Goal: Task Accomplishment & Management: Use online tool/utility

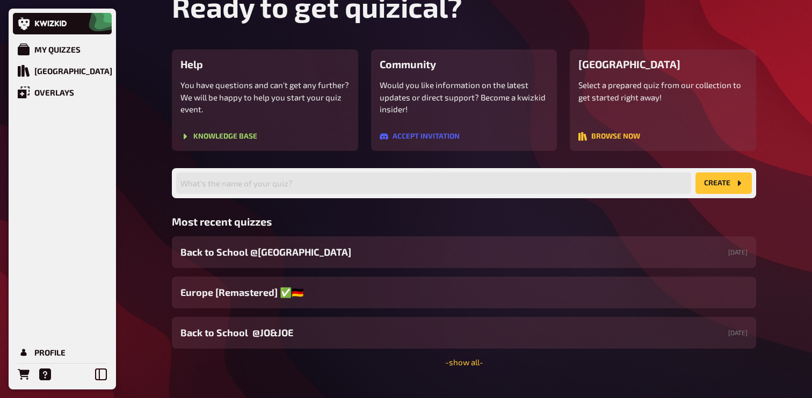
scroll to position [73, 0]
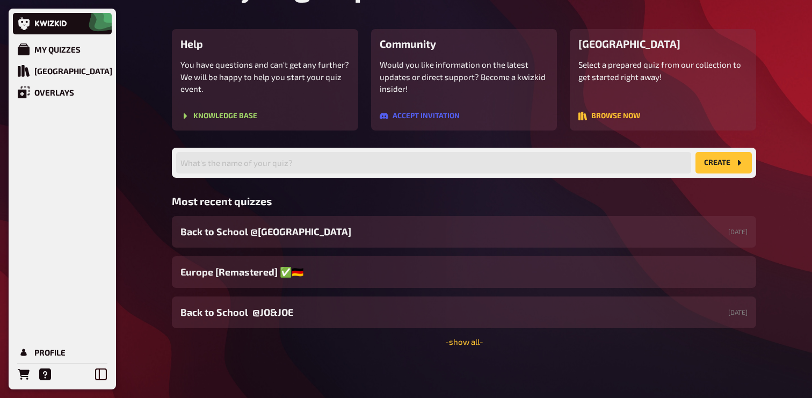
click at [465, 348] on div "Welcome back, [PERSON_NAME] ! Ready to get quizical? Help You have questions an…" at bounding box center [464, 162] width 602 height 471
click at [465, 342] on link "- show all -" at bounding box center [464, 342] width 38 height 10
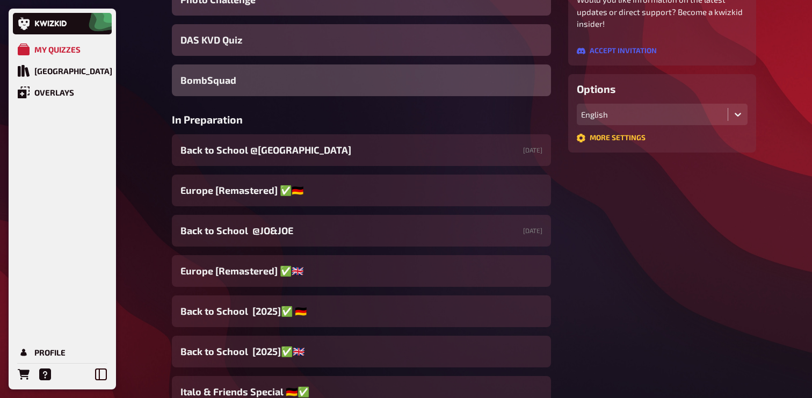
scroll to position [238, 0]
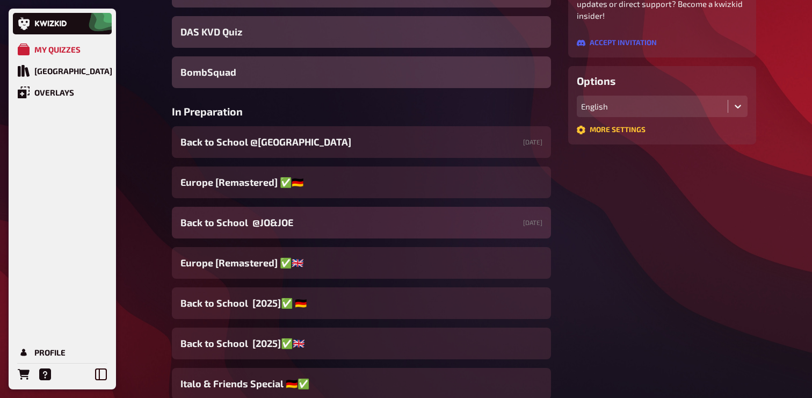
click at [311, 232] on div "Back to School @JO&JOE [DATE]" at bounding box center [361, 223] width 379 height 32
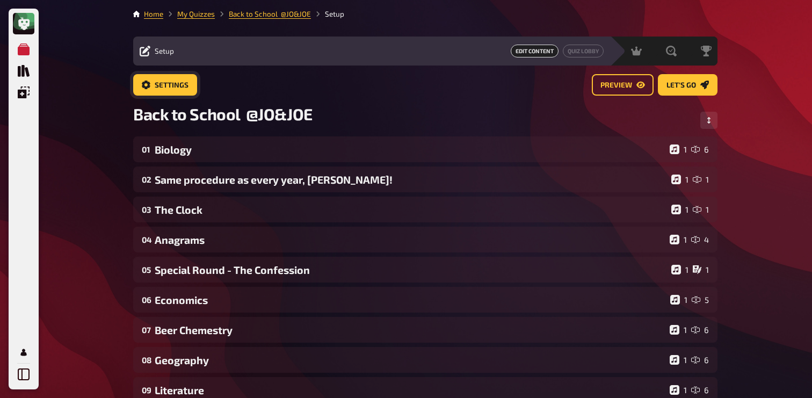
click at [190, 87] on button "Settings" at bounding box center [165, 84] width 64 height 21
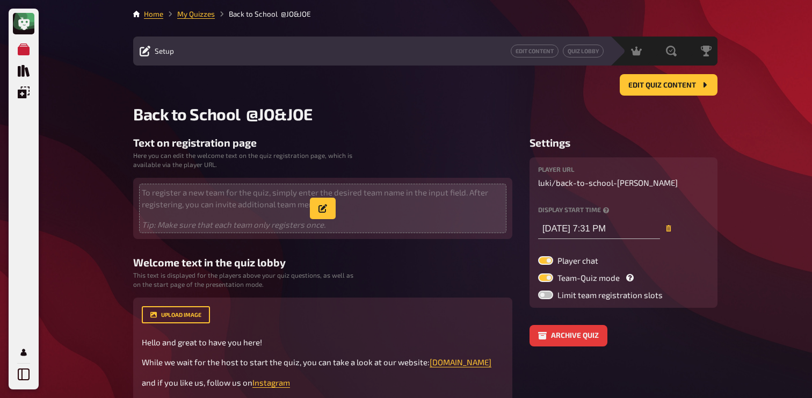
type input "[DATE] 7:31 PM"
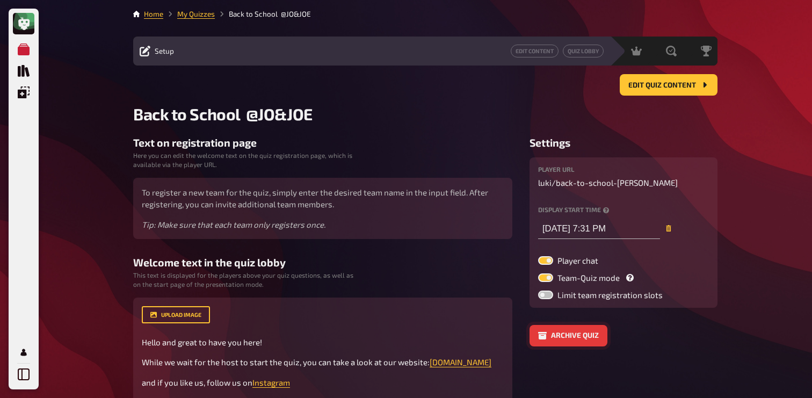
click at [557, 337] on button "Archive quiz" at bounding box center [569, 335] width 78 height 21
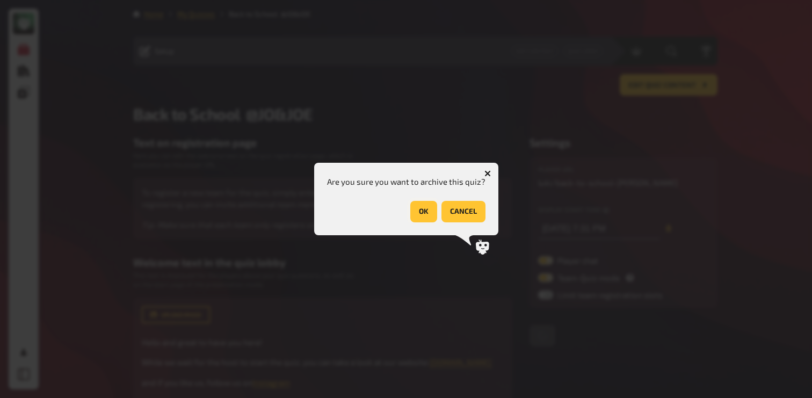
click at [421, 214] on button "OK" at bounding box center [423, 211] width 27 height 21
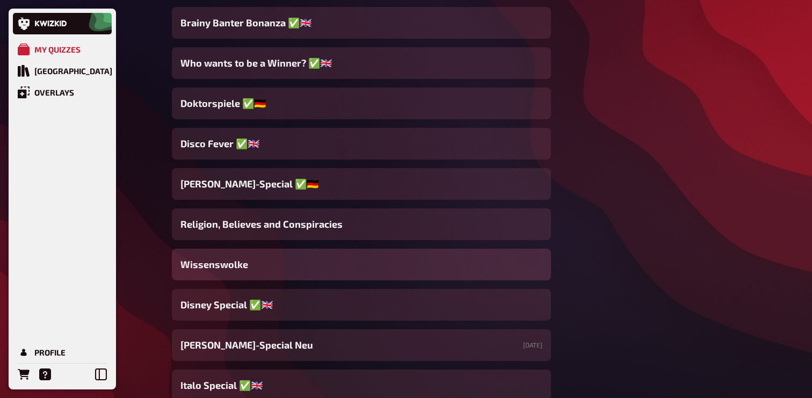
scroll to position [8216, 0]
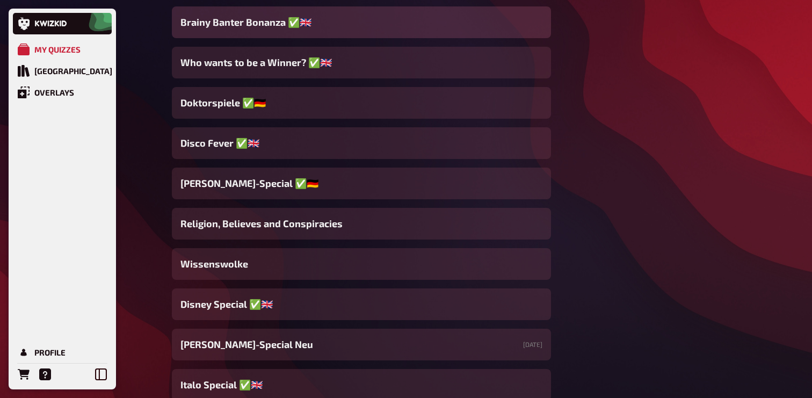
click at [328, 26] on div "Brainy Banter Bonanza ✅​🇬🇧​" at bounding box center [361, 22] width 379 height 32
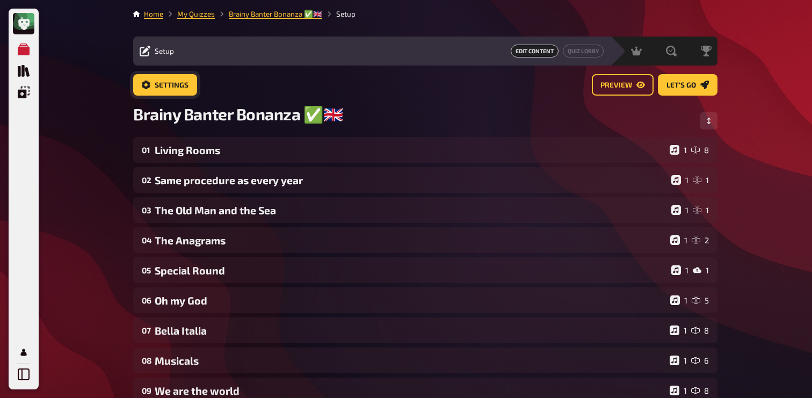
click at [169, 89] on button "Settings" at bounding box center [165, 84] width 64 height 21
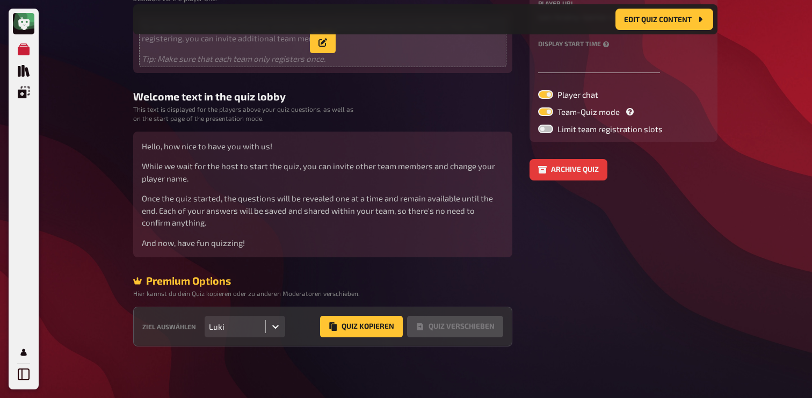
scroll to position [177, 0]
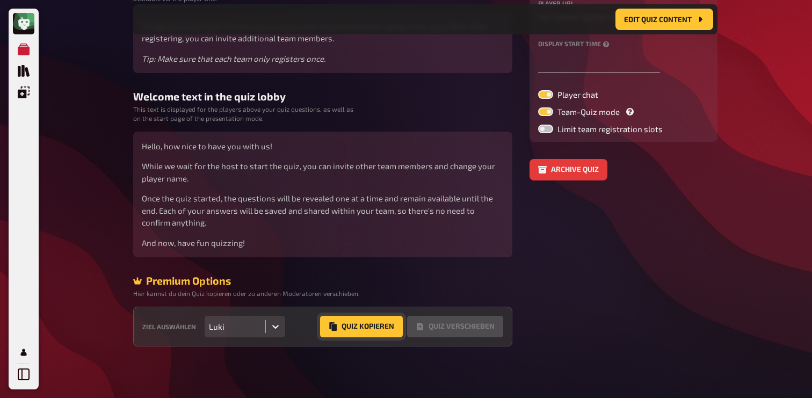
click at [373, 330] on button "Quiz Kopieren" at bounding box center [361, 326] width 83 height 21
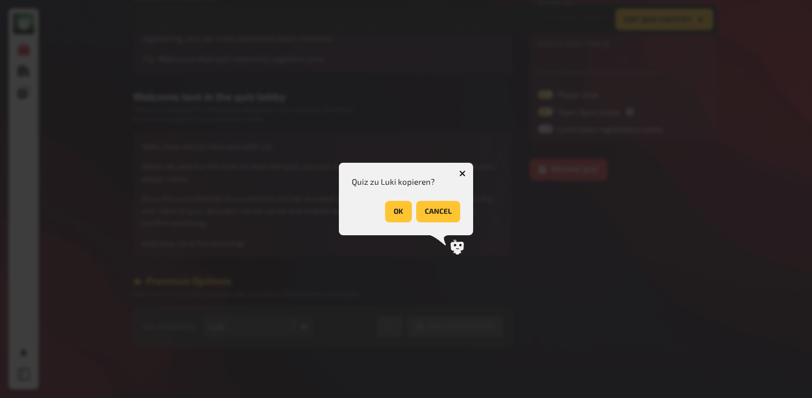
click at [393, 213] on button "OK" at bounding box center [398, 211] width 27 height 21
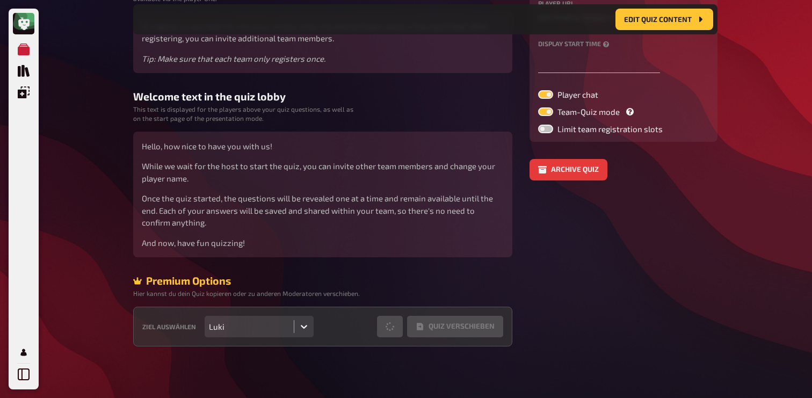
scroll to position [0, 0]
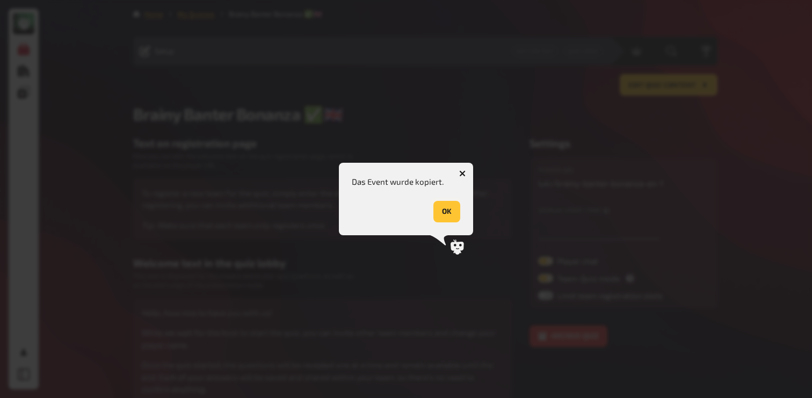
click at [439, 214] on button "OK" at bounding box center [447, 211] width 27 height 21
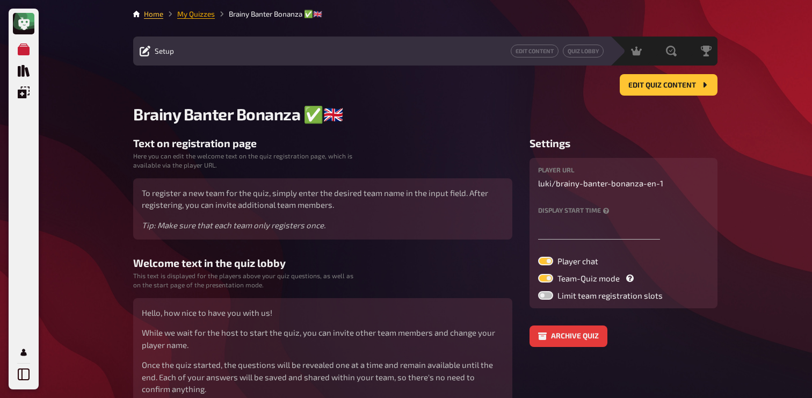
click at [192, 11] on link "My Quizzes" at bounding box center [196, 14] width 38 height 9
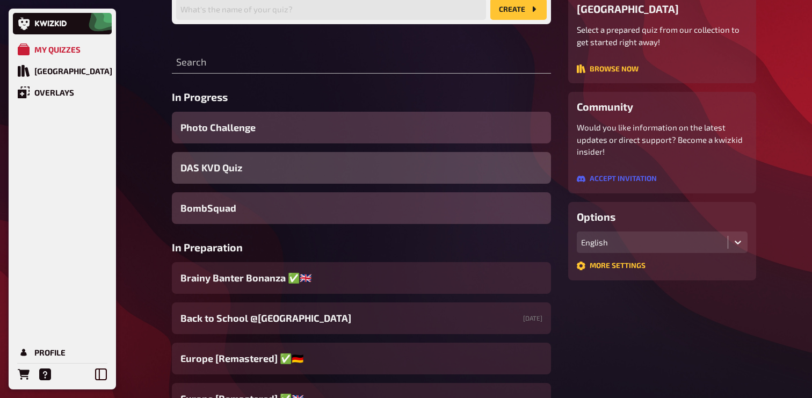
scroll to position [128, 0]
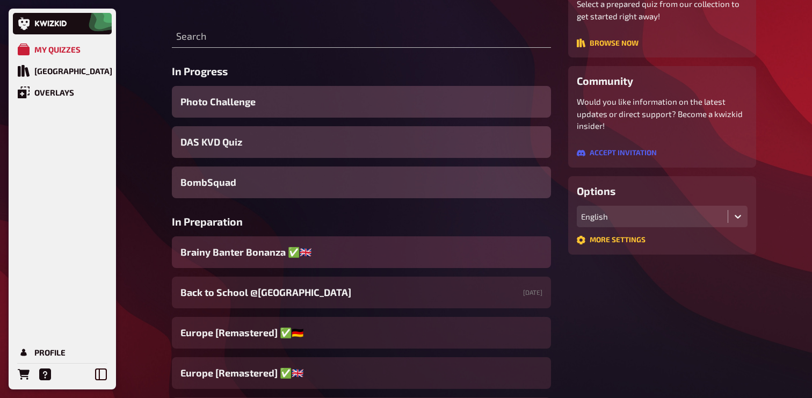
click at [265, 263] on div "Brainy Banter Bonanza ✅​🇬🇧​" at bounding box center [361, 252] width 379 height 32
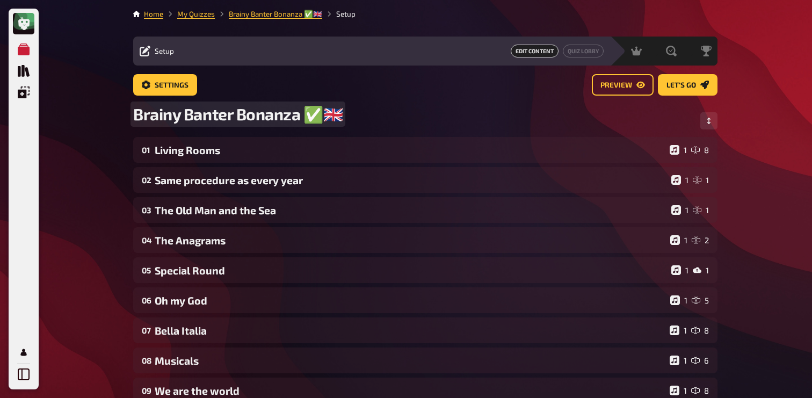
click at [337, 122] on div "Brainy Banter Bonanza ✅​🇬🇧​" at bounding box center [425, 120] width 585 height 33
click at [326, 121] on span "Brainy Banter Bonanza ✅​🇬🇧​" at bounding box center [238, 114] width 210 height 20
click at [322, 115] on span "Brainy Banter Bonanza ✅​[remastered]🇬🇧​" at bounding box center [286, 114] width 306 height 20
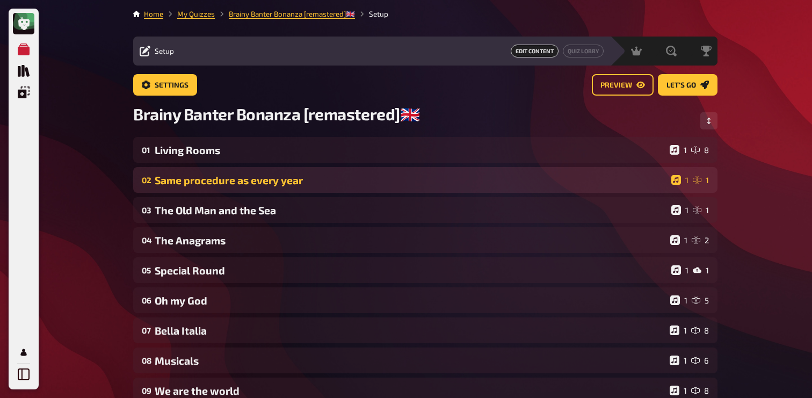
click at [322, 177] on div "Same procedure as every year" at bounding box center [411, 180] width 513 height 12
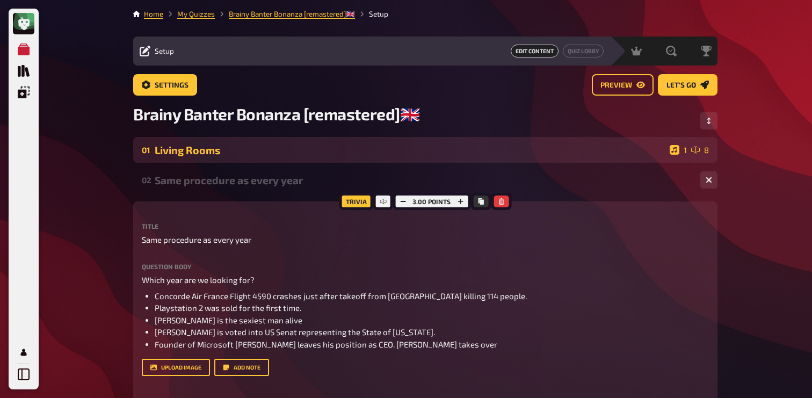
click at [325, 162] on div "01 Living Rooms 1 8" at bounding box center [425, 150] width 585 height 26
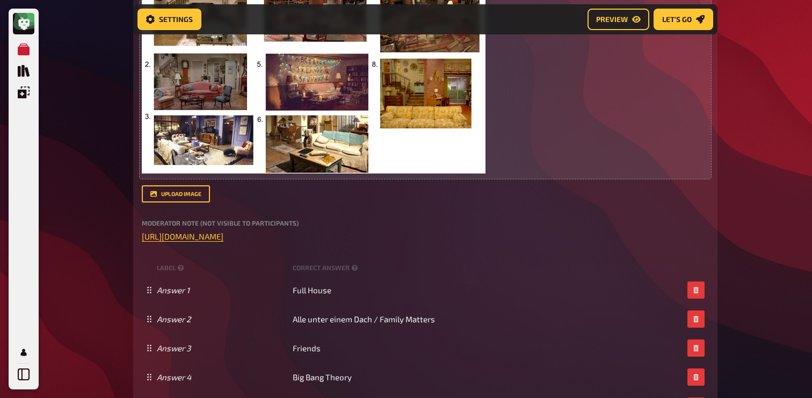
scroll to position [356, 0]
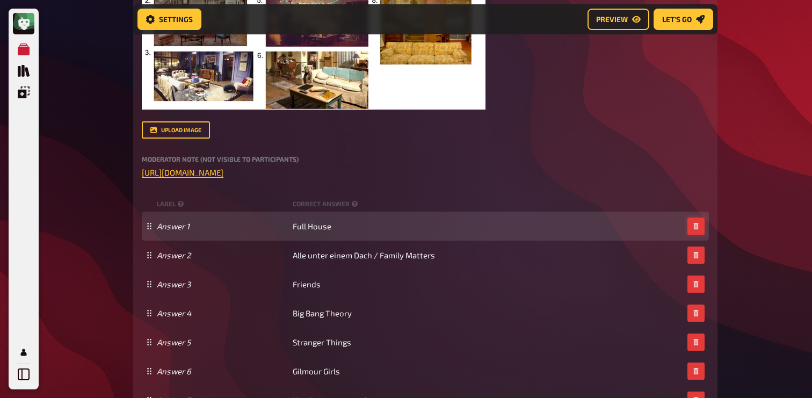
click at [696, 233] on button "button" at bounding box center [696, 226] width 17 height 17
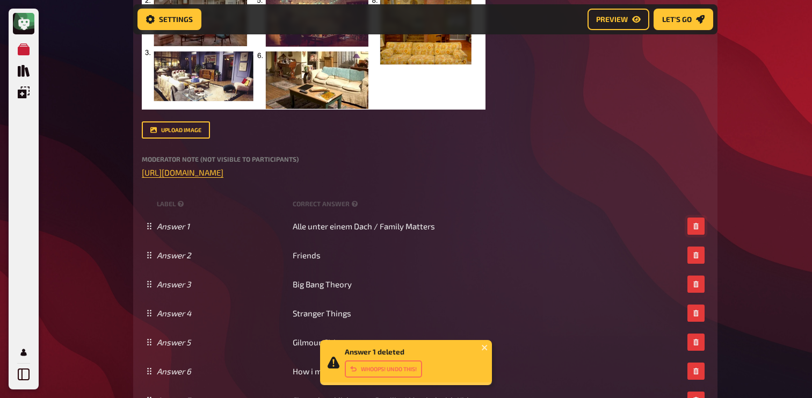
click at [696, 233] on button "button" at bounding box center [696, 226] width 17 height 17
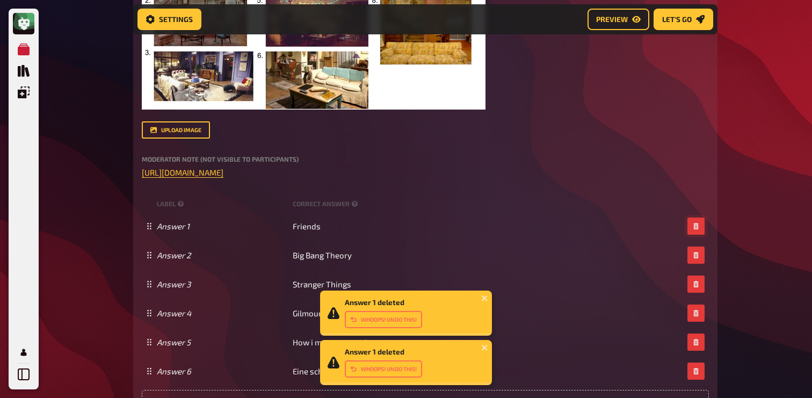
click at [696, 233] on button "button" at bounding box center [696, 226] width 17 height 17
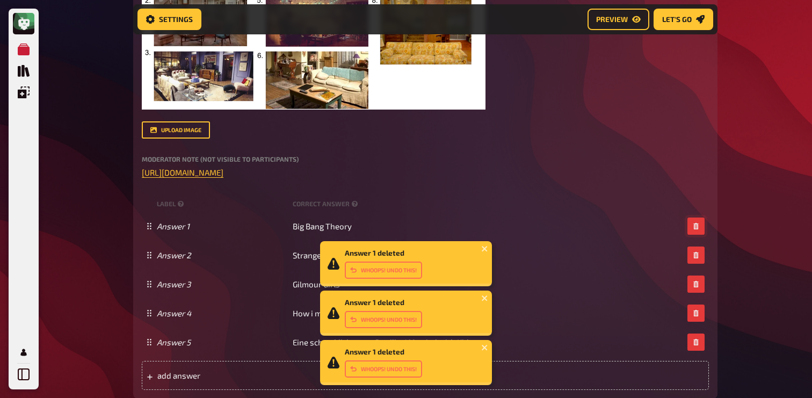
click at [696, 233] on button "button" at bounding box center [696, 226] width 17 height 17
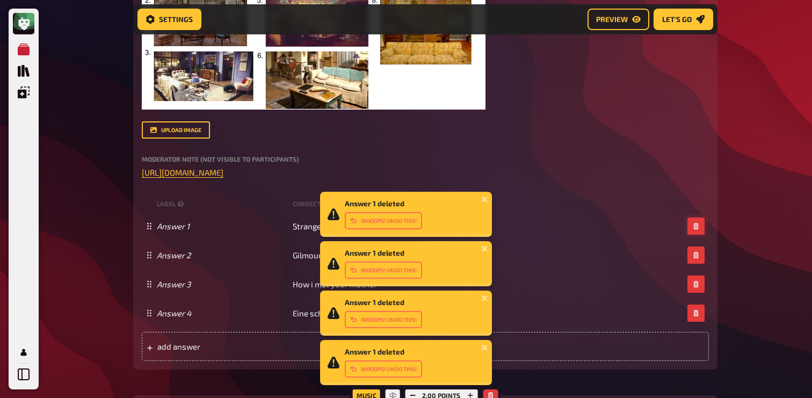
click at [696, 233] on button "button" at bounding box center [696, 226] width 17 height 17
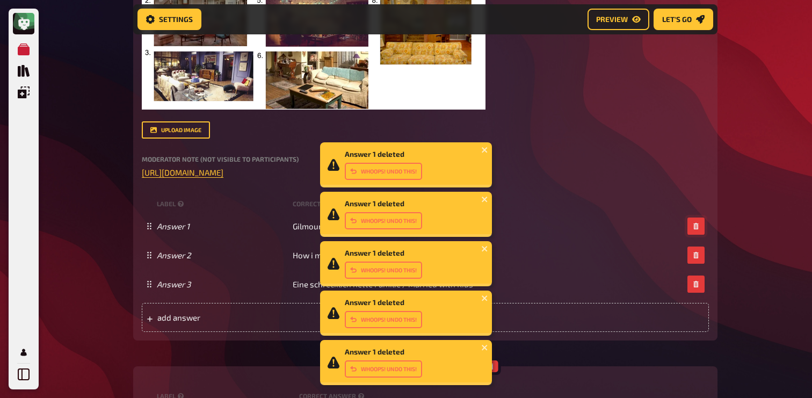
click at [696, 233] on button "button" at bounding box center [696, 226] width 17 height 17
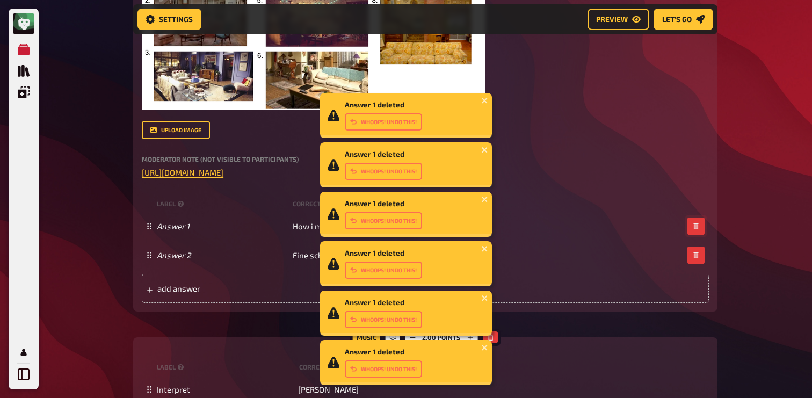
click at [696, 233] on button "button" at bounding box center [696, 226] width 17 height 17
click at [696, 247] on button "button" at bounding box center [696, 255] width 17 height 17
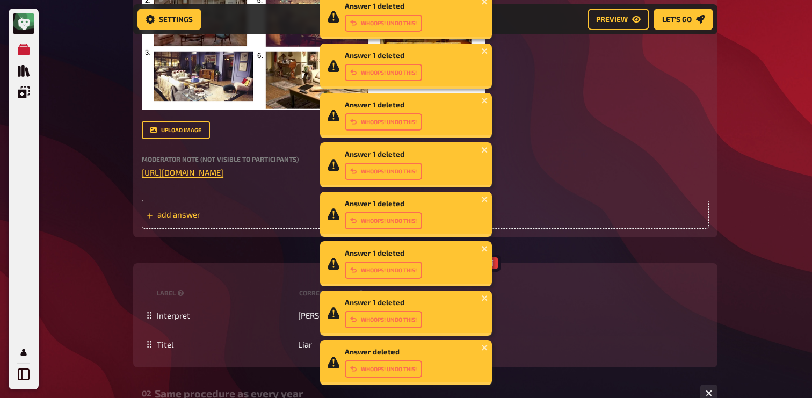
click at [650, 216] on div "add answer" at bounding box center [425, 214] width 567 height 29
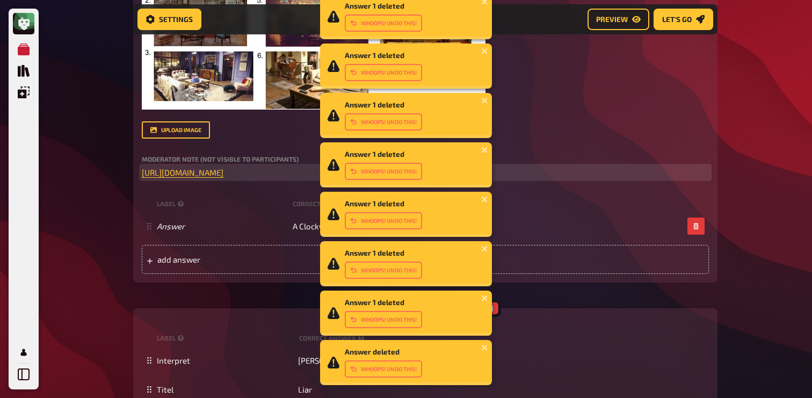
click at [543, 174] on p "﻿ [URL][DOMAIN_NAME] ﻿" at bounding box center [425, 173] width 567 height 12
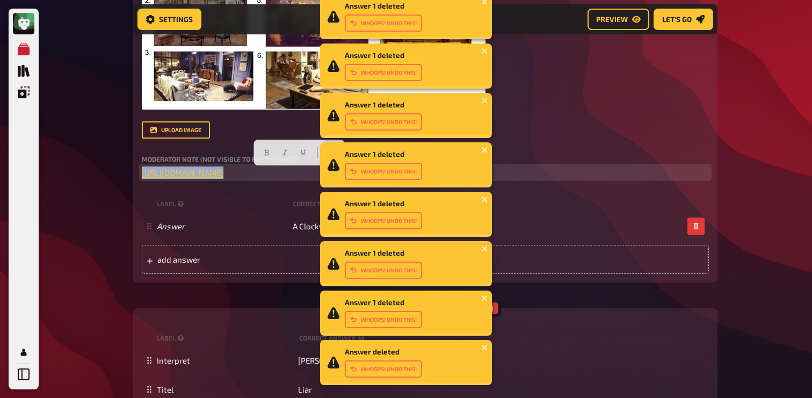
drag, startPoint x: 543, startPoint y: 176, endPoint x: 135, endPoint y: 167, distance: 407.4
click at [135, 167] on div "Trivia 1.00 points Title Living Rooms Question body Which TV-Shows are these li…" at bounding box center [425, 53] width 585 height 458
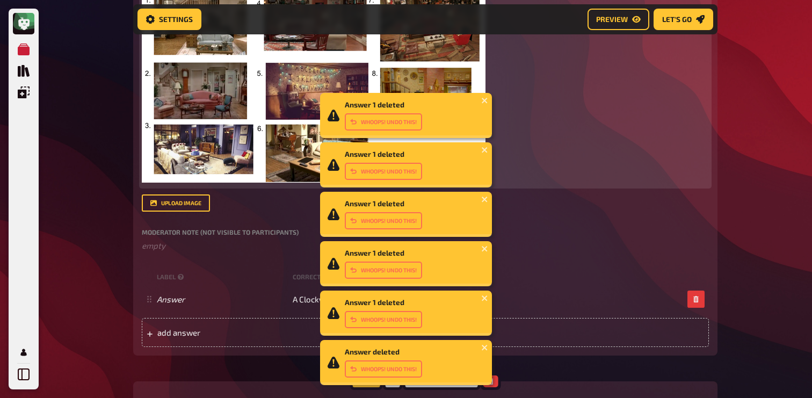
click at [187, 152] on img at bounding box center [314, 86] width 344 height 193
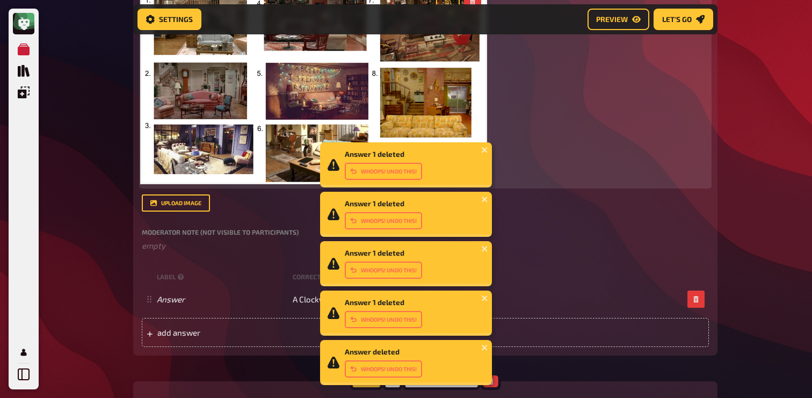
scroll to position [81, 0]
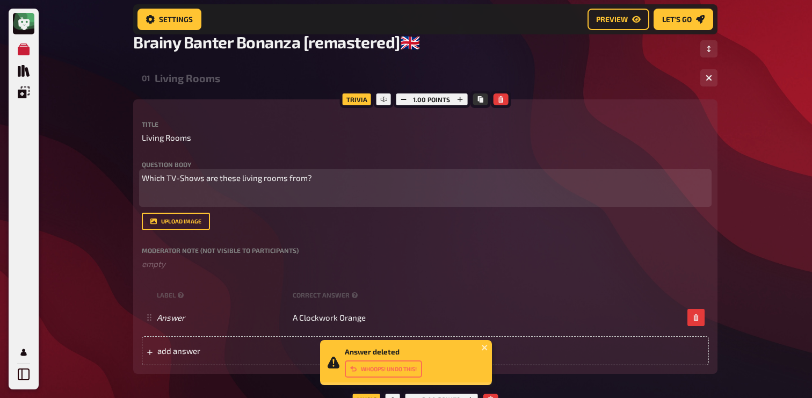
click at [194, 178] on span "Which TV-Shows are these living rooms from?" at bounding box center [227, 178] width 170 height 10
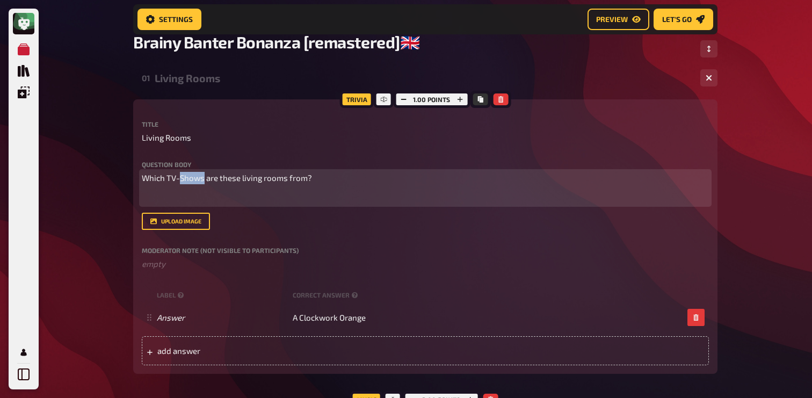
click at [194, 178] on span "Which TV-Shows are these living rooms from?" at bounding box center [227, 178] width 170 height 10
click at [228, 181] on span "Can you name the movie based on these images?" at bounding box center [232, 178] width 180 height 10
click at [233, 198] on p "﻿" at bounding box center [425, 198] width 567 height 12
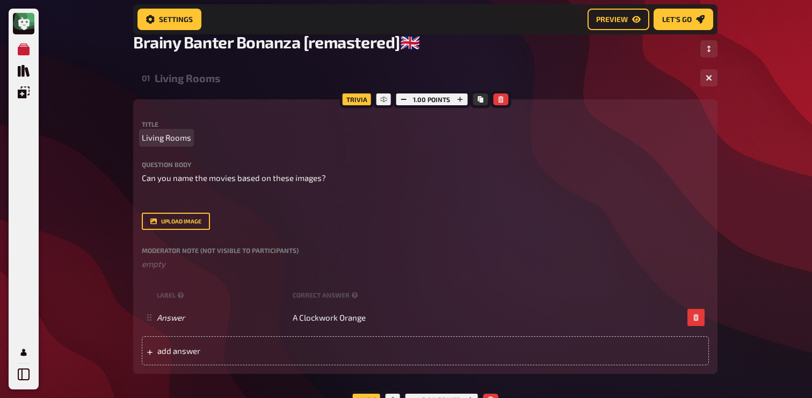
click at [183, 138] on span "Living Rooms" at bounding box center [166, 138] width 49 height 12
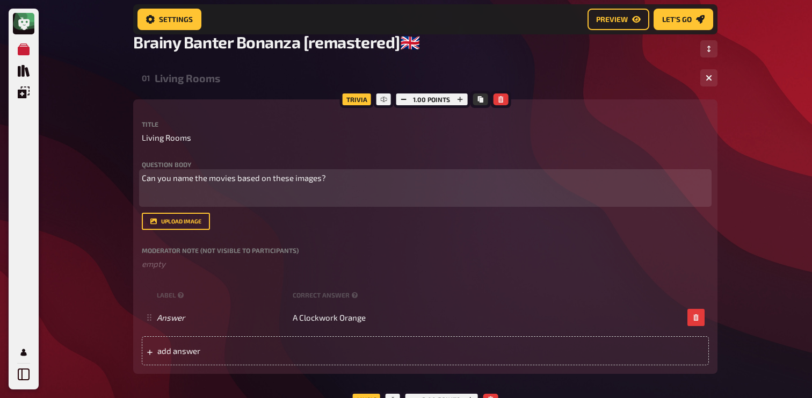
click at [320, 179] on span "Can you name the movies based on these images?" at bounding box center [234, 178] width 184 height 10
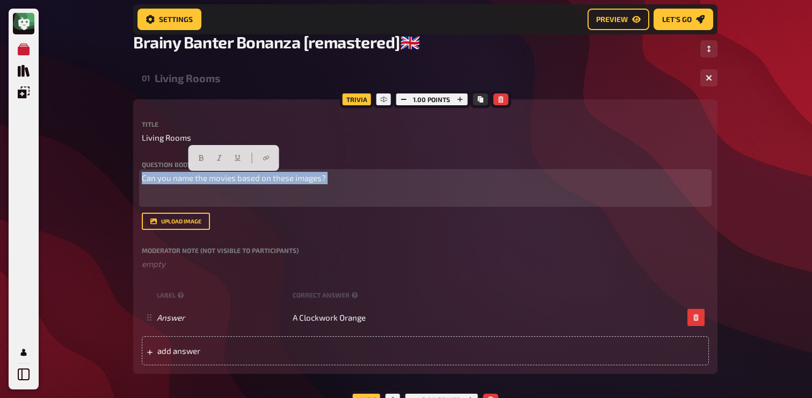
click at [320, 179] on span "Can you name the movies based on these images?" at bounding box center [234, 178] width 184 height 10
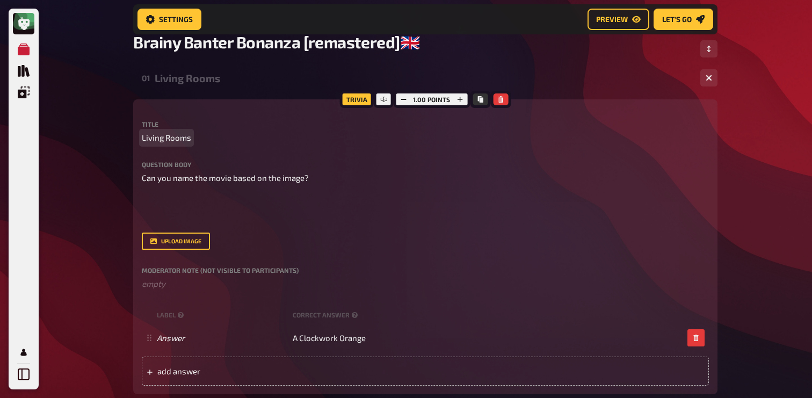
click at [178, 137] on span "Living Rooms" at bounding box center [166, 138] width 49 height 12
click at [167, 143] on span "Invinsables" at bounding box center [163, 138] width 42 height 12
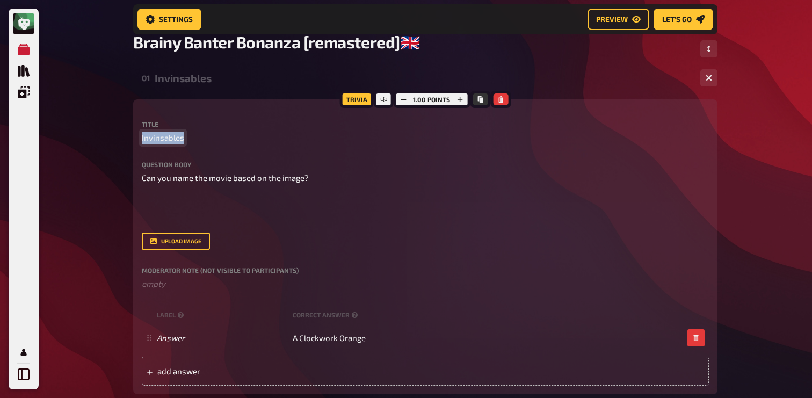
click at [167, 143] on span "Invinsables" at bounding box center [163, 138] width 42 height 12
click at [177, 139] on span "Invisables" at bounding box center [161, 138] width 38 height 12
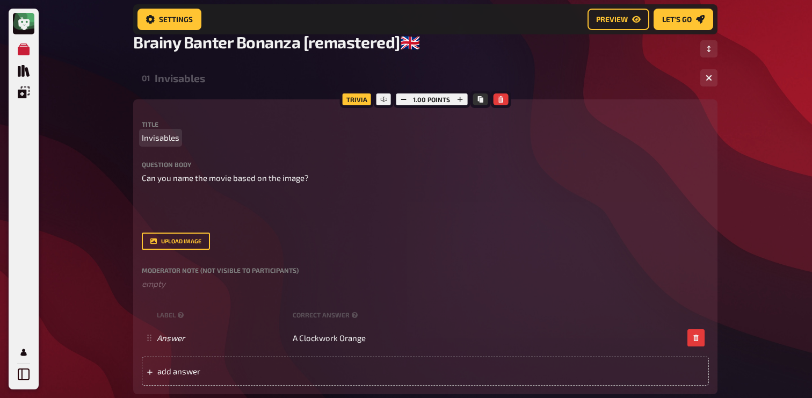
copy span "Invisables"
click at [165, 143] on span "Invisables" at bounding box center [161, 138] width 38 height 12
click at [465, 102] on button "button" at bounding box center [459, 99] width 15 height 12
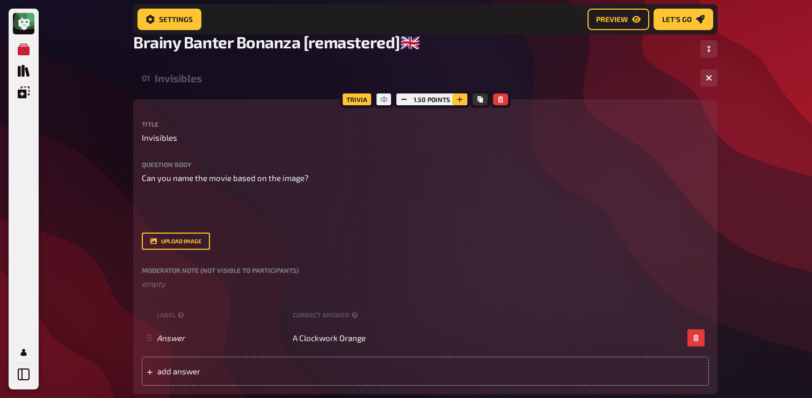
click at [465, 102] on button "button" at bounding box center [459, 99] width 15 height 12
click at [403, 99] on icon "button" at bounding box center [403, 99] width 6 height 6
click at [403, 99] on icon "button" at bounding box center [404, 99] width 6 height 6
click at [322, 379] on div "add answer" at bounding box center [425, 371] width 567 height 29
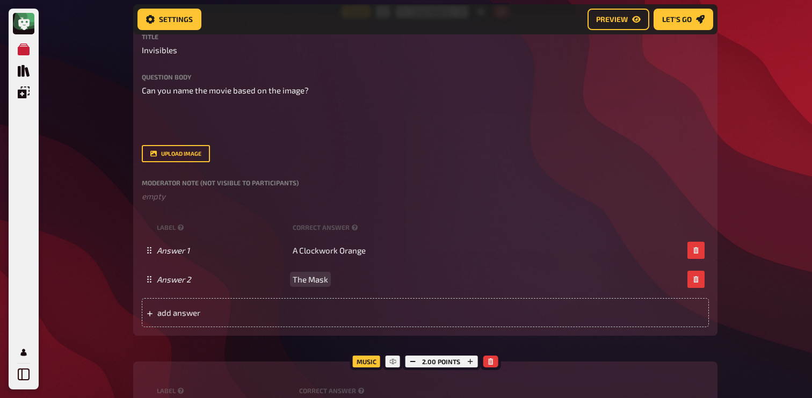
scroll to position [188, 0]
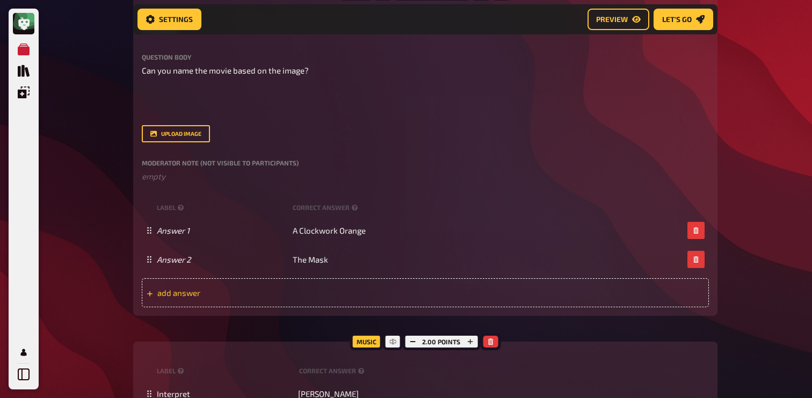
click at [278, 296] on span "add answer" at bounding box center [240, 293] width 167 height 10
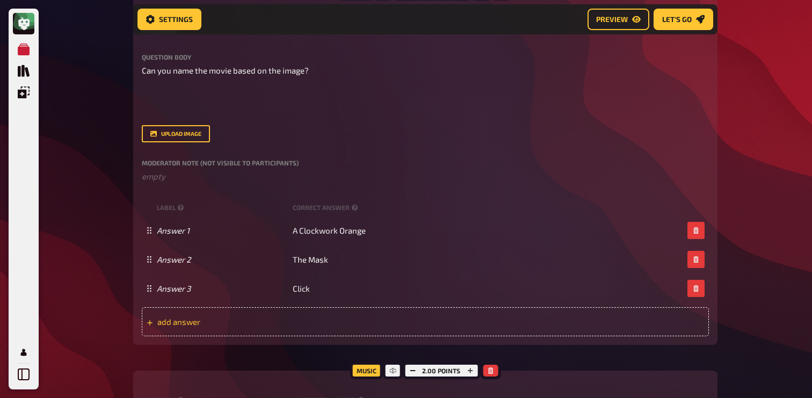
click at [306, 321] on span "add answer" at bounding box center [240, 322] width 167 height 10
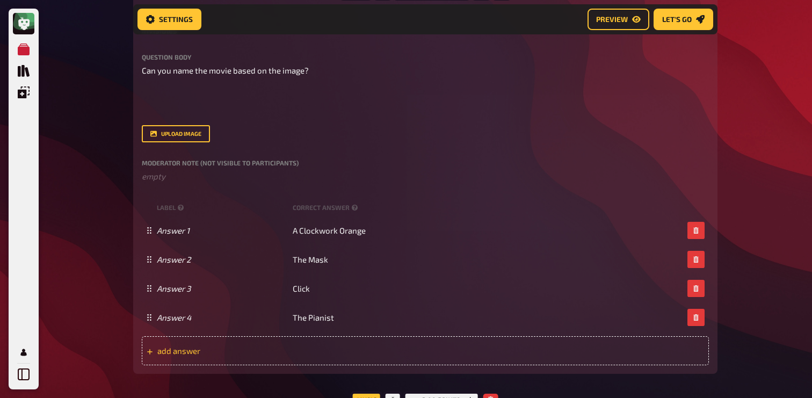
click at [328, 357] on div "add answer" at bounding box center [425, 350] width 567 height 29
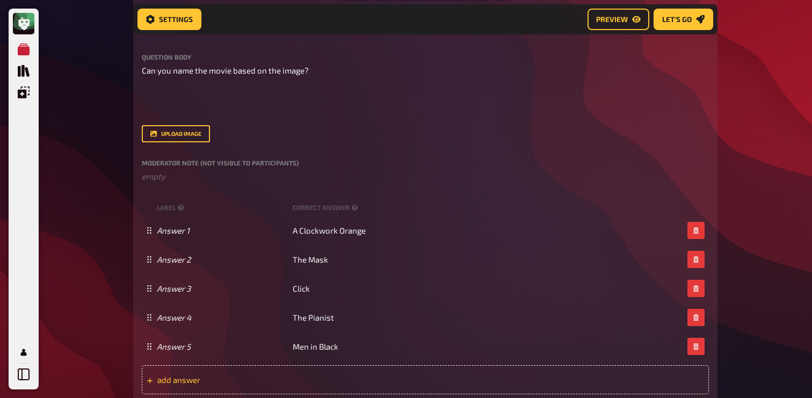
click at [275, 379] on span "add answer" at bounding box center [240, 380] width 167 height 10
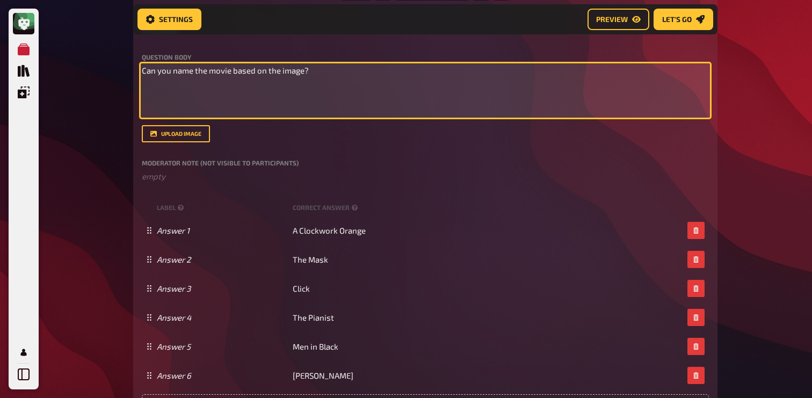
scroll to position [200, 0]
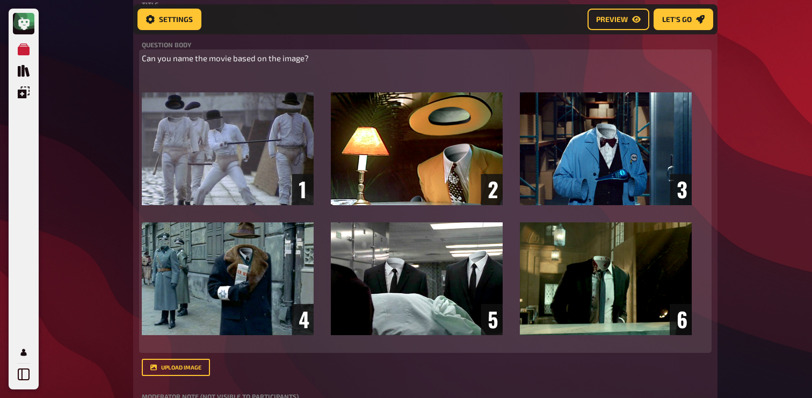
click at [209, 91] on div "Can you name the movie based on the image? ﻿ ﻿ ﻿" at bounding box center [425, 201] width 567 height 298
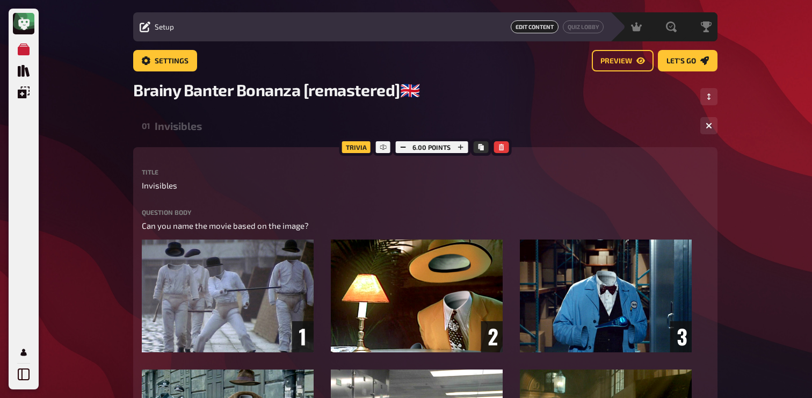
scroll to position [0, 0]
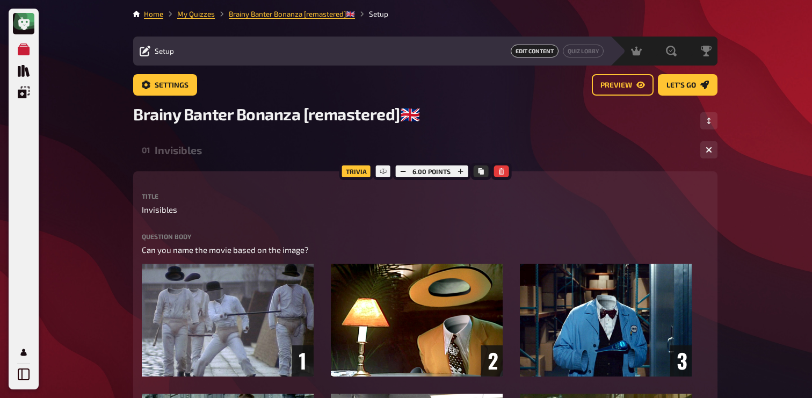
click at [199, 152] on div "Invisibles" at bounding box center [423, 150] width 537 height 12
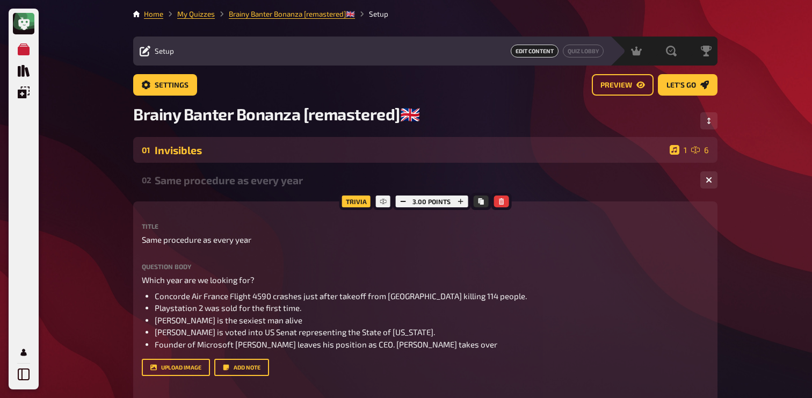
click at [199, 152] on div "Invisibles" at bounding box center [410, 150] width 511 height 12
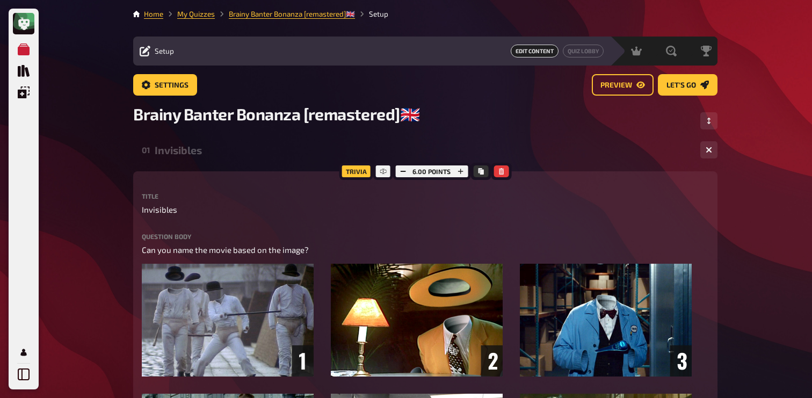
click at [203, 155] on div "Invisibles" at bounding box center [423, 150] width 537 height 12
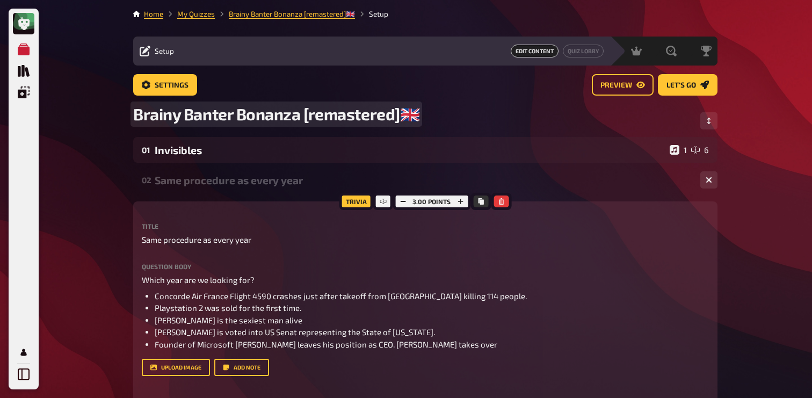
click at [228, 108] on span "Brainy Banter Bonanza [remastered]🇬🇧​" at bounding box center [276, 114] width 286 height 20
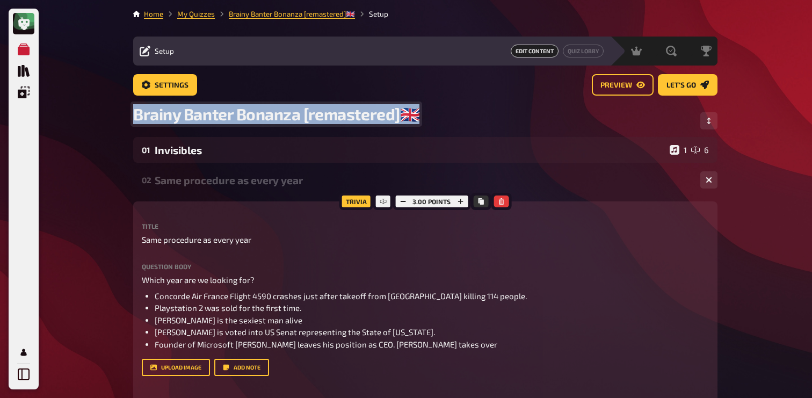
click at [228, 108] on span "Brainy Banter Bonanza [remastered]🇬🇧​" at bounding box center [276, 114] width 286 height 20
copy span "Brainy Banter Bonanza [remastered]🇬🇧​"
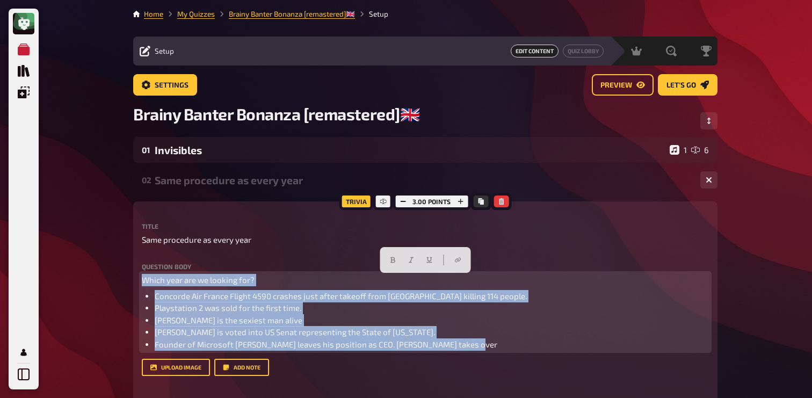
drag, startPoint x: 485, startPoint y: 347, endPoint x: 126, endPoint y: 276, distance: 365.3
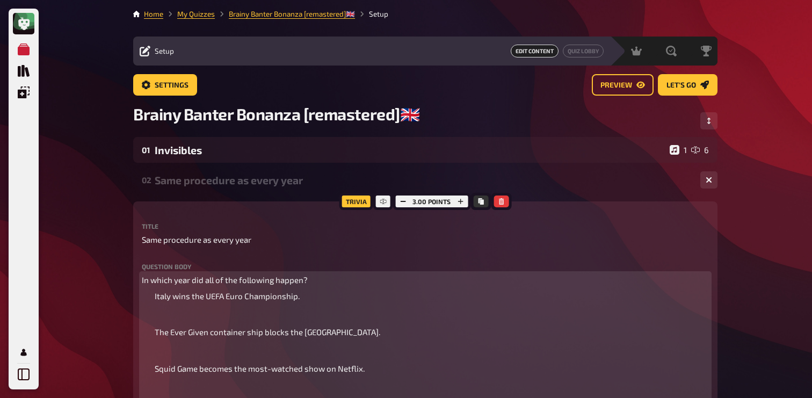
click at [149, 321] on ul "Italy wins the UEFA Euro Championship. The Ever Given container ship blocks the…" at bounding box center [425, 368] width 567 height 157
click at [149, 336] on ol "Italy wins the UEFA Euro Championship. The Ever Given container ship blocks the…" at bounding box center [425, 368] width 567 height 157
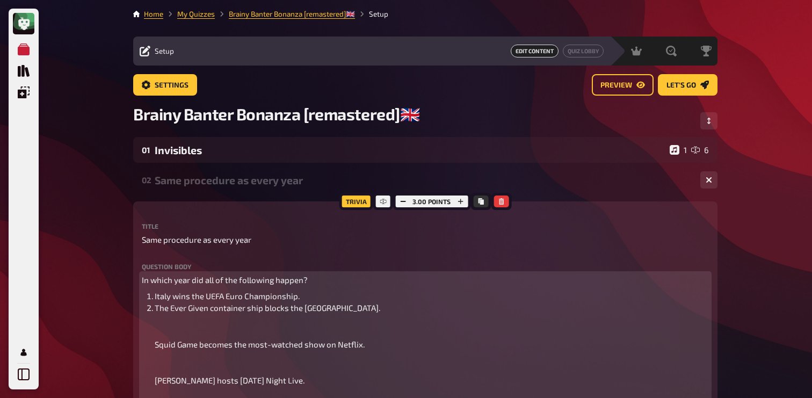
click at [152, 348] on ol "Italy wins the UEFA Euro Championship. The Ever Given container ship blocks the…" at bounding box center [425, 356] width 567 height 133
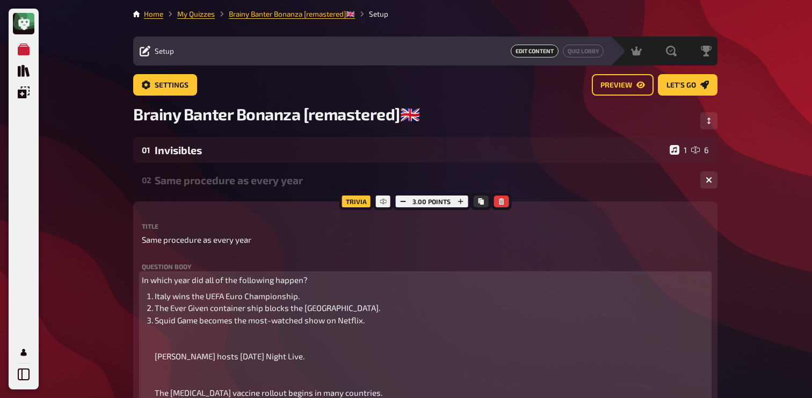
click at [148, 356] on ol "Italy wins the UEFA Euro Championship. The Ever Given container ship blocks the…" at bounding box center [425, 344] width 567 height 109
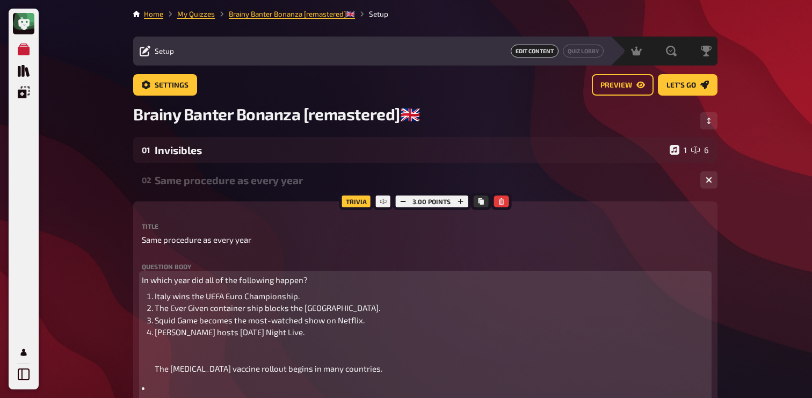
click at [150, 386] on li at bounding box center [425, 395] width 567 height 24
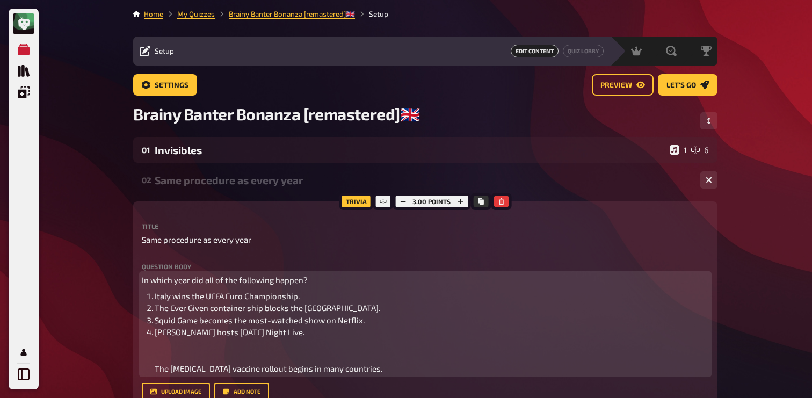
click at [155, 373] on span "[PERSON_NAME] hosts [DATE] Night Live. The [MEDICAL_DATA] vaccine rollout begin…" at bounding box center [269, 350] width 228 height 46
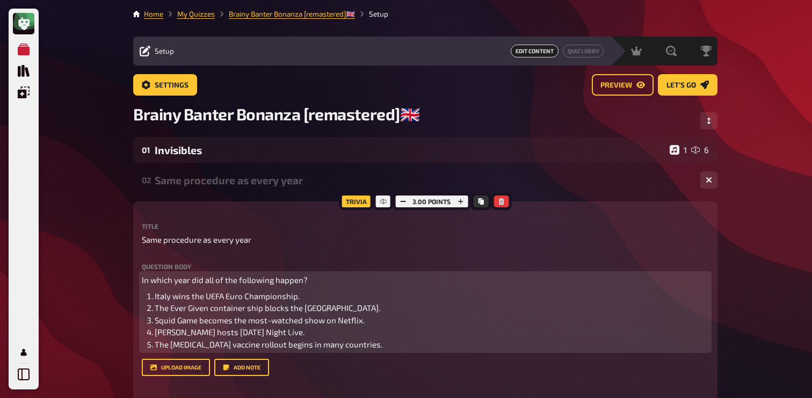
click at [248, 320] on span "Squid Game becomes the most-watched show on Netflix." at bounding box center [260, 320] width 210 height 10
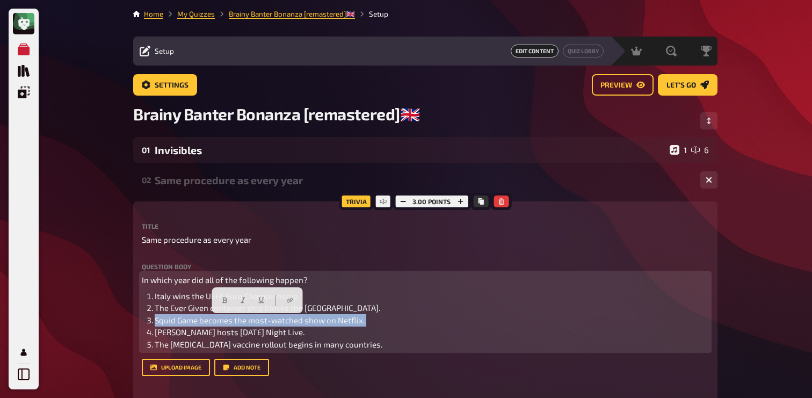
click at [248, 320] on span "Squid Game becomes the most-watched show on Netflix." at bounding box center [260, 320] width 210 height 10
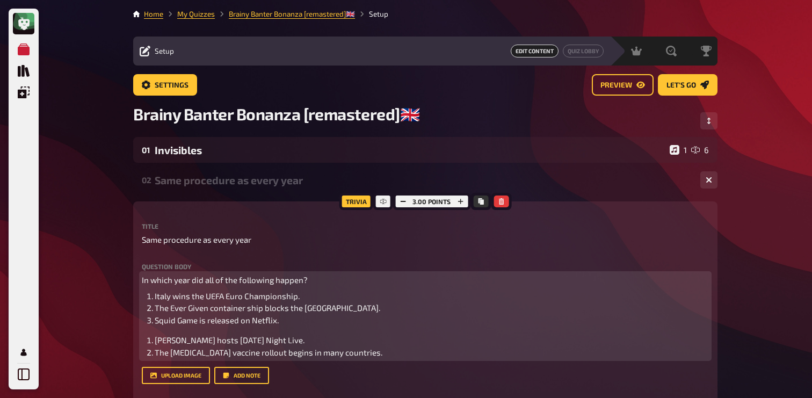
click at [155, 344] on span "[PERSON_NAME] hosts [DATE] Night Live." at bounding box center [230, 340] width 150 height 10
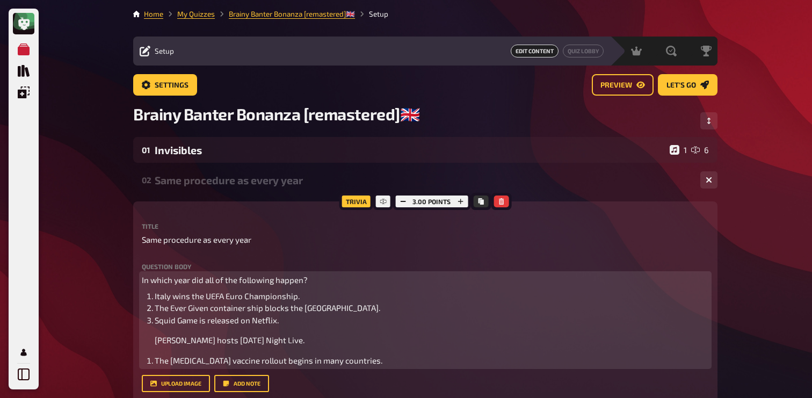
click at [156, 325] on span "Squid Game is released on Netflix." at bounding box center [217, 320] width 124 height 10
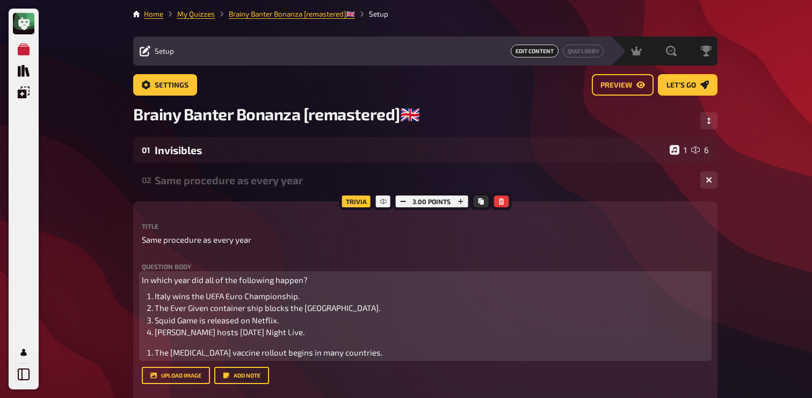
click at [155, 351] on li "The [MEDICAL_DATA] vaccine rollout begins in many countries." at bounding box center [432, 353] width 554 height 12
click at [155, 338] on p "[PERSON_NAME] hosts [DATE] Night Live." at bounding box center [432, 332] width 554 height 12
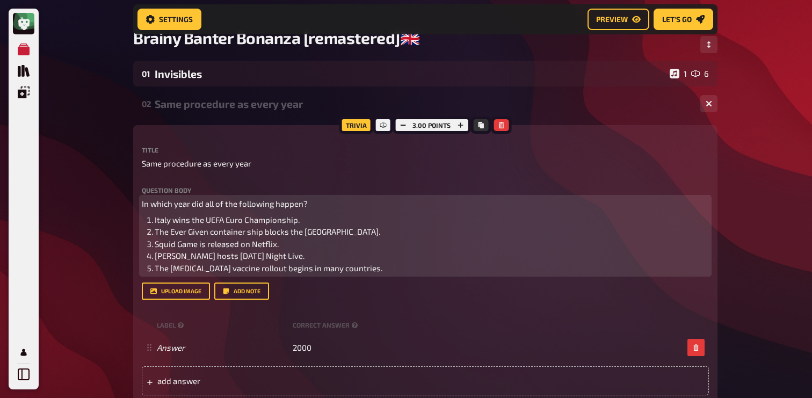
scroll to position [85, 0]
click at [275, 224] on span "Italy wins the UEFA Euro Championship." at bounding box center [227, 219] width 145 height 10
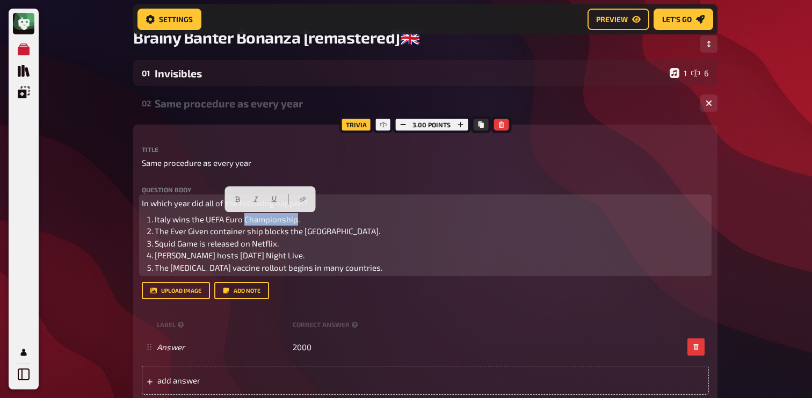
click at [275, 224] on span "Italy wins the UEFA Euro Championship." at bounding box center [227, 219] width 145 height 10
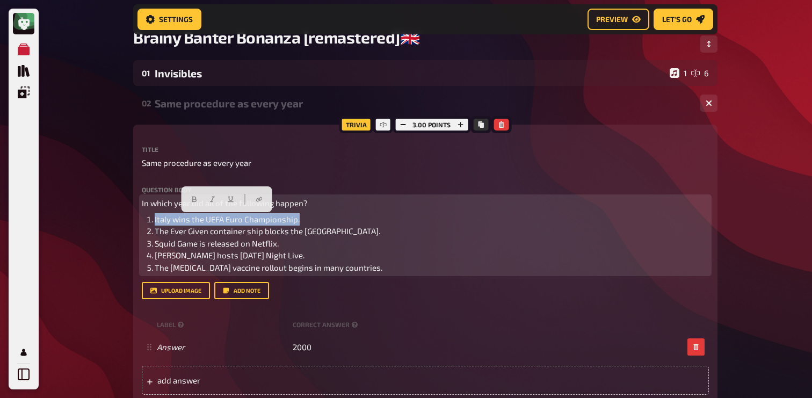
copy span "Italy wins the UEFA Euro Championship."
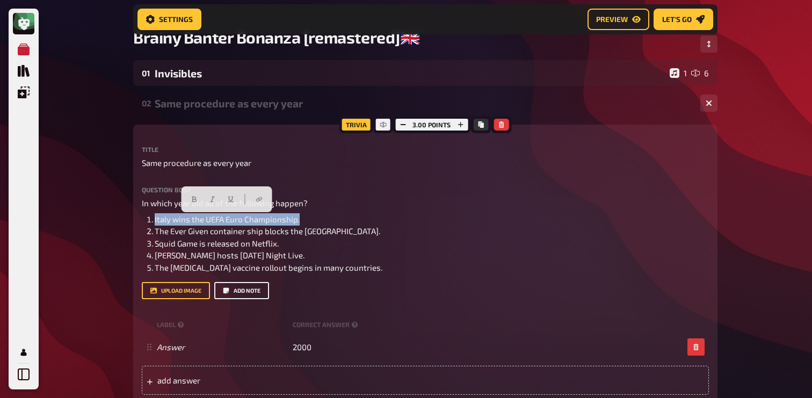
click at [234, 299] on button "Add note" at bounding box center [241, 290] width 55 height 17
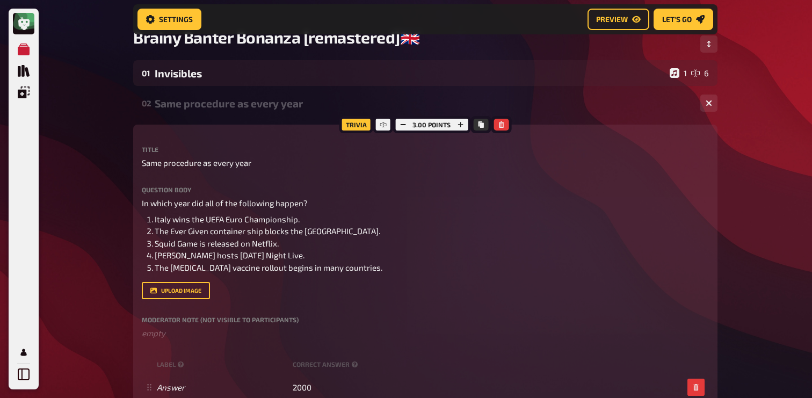
click at [188, 366] on div "Title Same procedure as every year Question body In which year did all of the f…" at bounding box center [425, 290] width 567 height 289
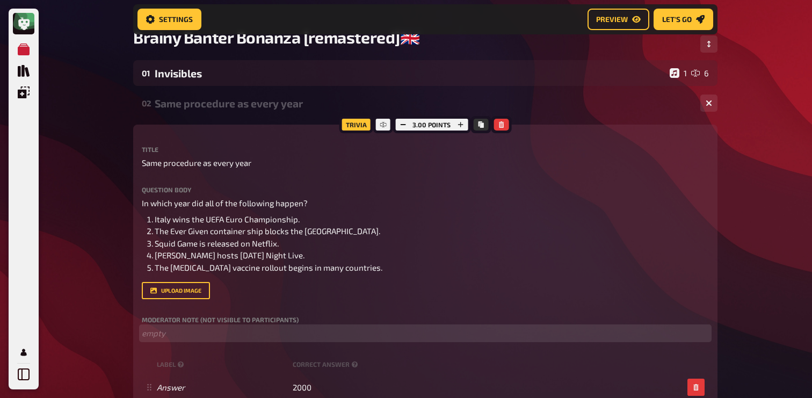
click at [200, 340] on p "﻿ empty" at bounding box center [425, 333] width 567 height 12
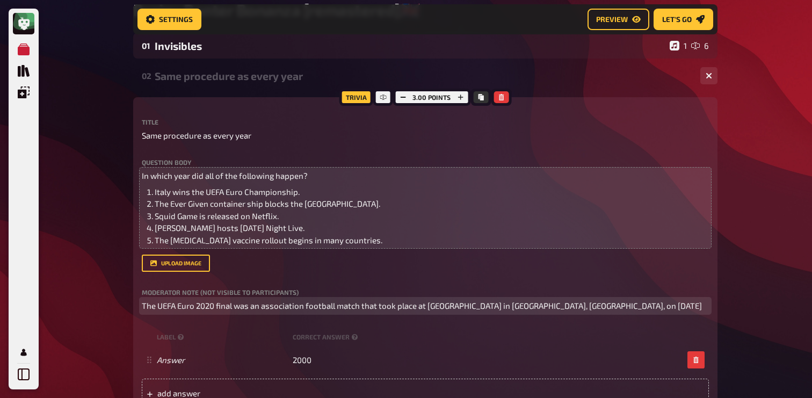
scroll to position [117, 0]
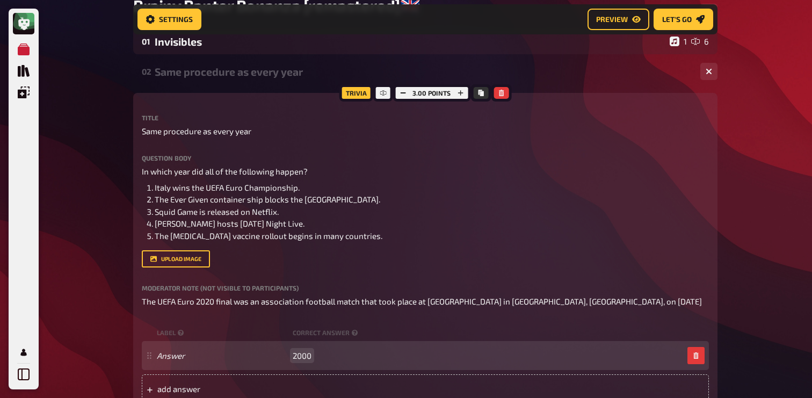
click at [311, 361] on span "2000" at bounding box center [302, 356] width 19 height 10
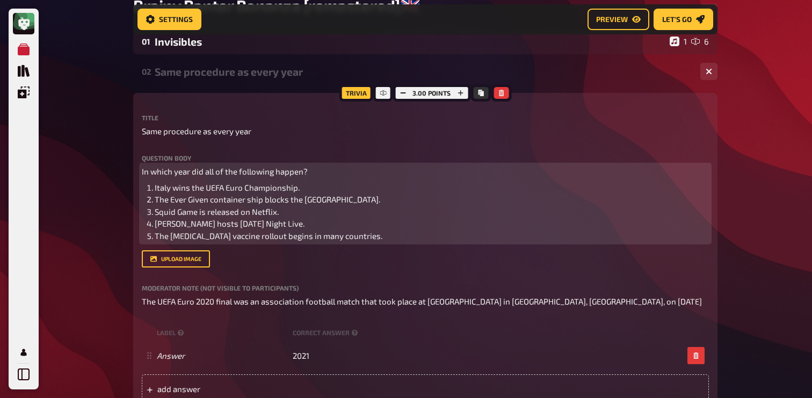
click at [188, 198] on span "The Ever Given container ship blocks the [GEOGRAPHIC_DATA]." at bounding box center [268, 199] width 226 height 10
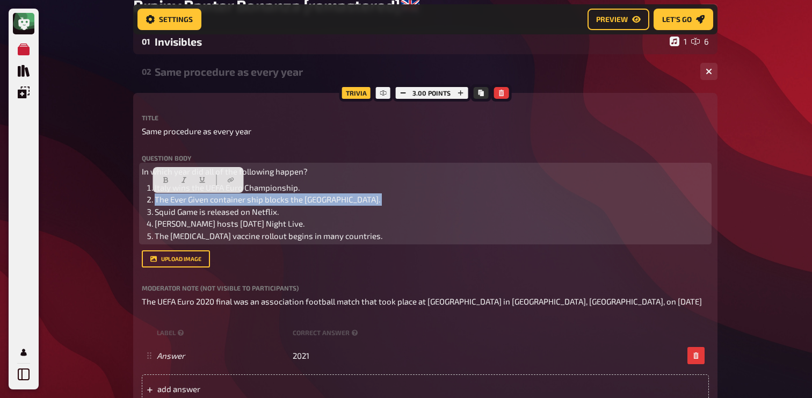
click at [188, 198] on span "The Ever Given container ship blocks the [GEOGRAPHIC_DATA]." at bounding box center [268, 199] width 226 height 10
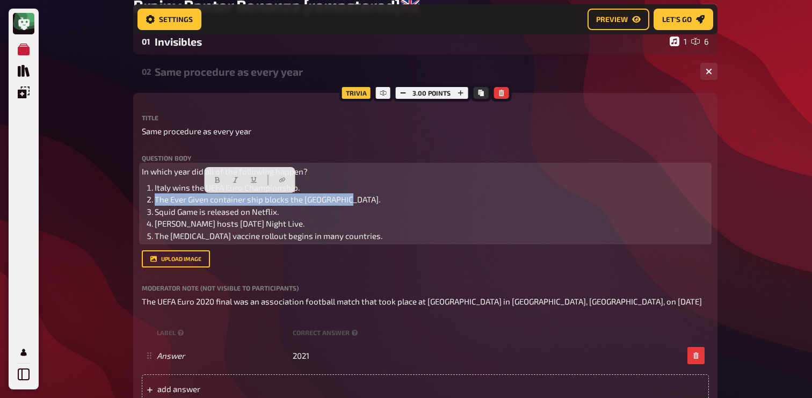
copy span "The Ever Given container ship blocks the [GEOGRAPHIC_DATA]."
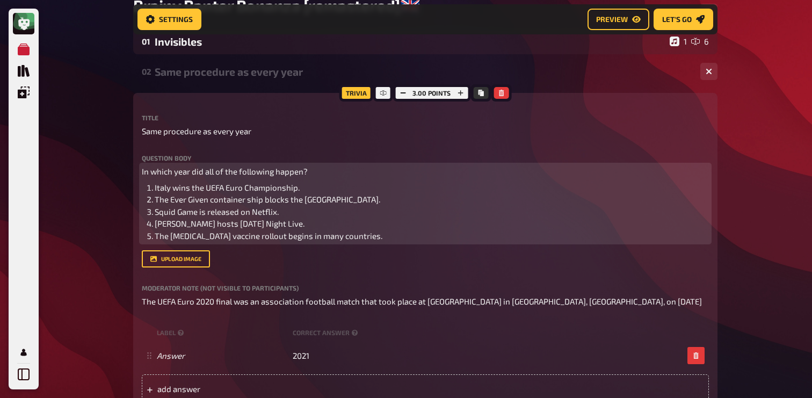
click at [189, 213] on span "Squid Game is released on Netflix." at bounding box center [217, 212] width 124 height 10
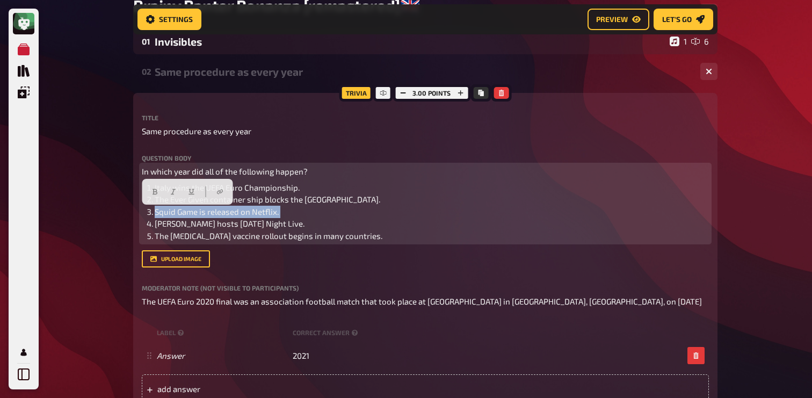
click at [189, 213] on span "Squid Game is released on Netflix." at bounding box center [217, 212] width 124 height 10
copy span "Squid Game is released on Netflix."
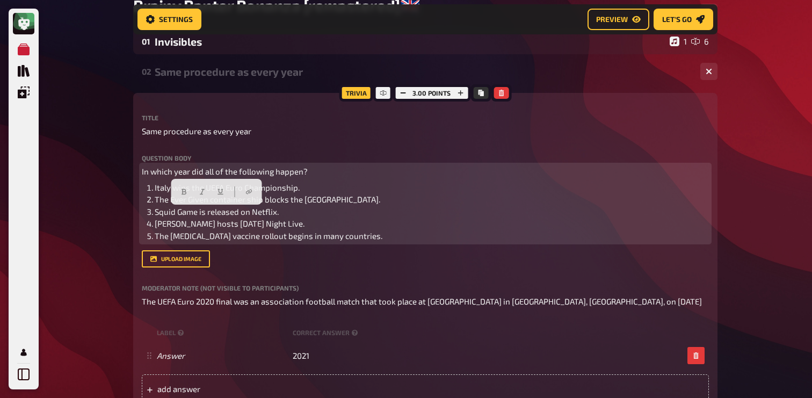
click at [227, 228] on span "[PERSON_NAME] hosts [DATE] Night Live." at bounding box center [230, 224] width 150 height 10
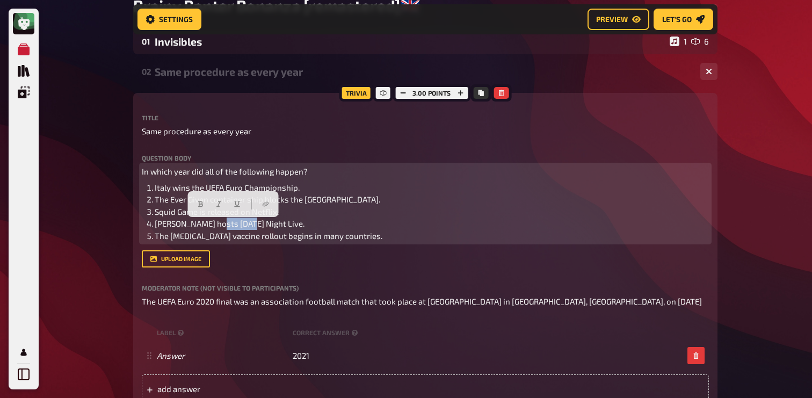
click at [227, 228] on span "[PERSON_NAME] hosts [DATE] Night Live." at bounding box center [230, 224] width 150 height 10
copy span "[PERSON_NAME] hosts [DATE] Night Live."
click at [206, 240] on span "The [MEDICAL_DATA] vaccine rollout begins in many countries." at bounding box center [269, 236] width 228 height 10
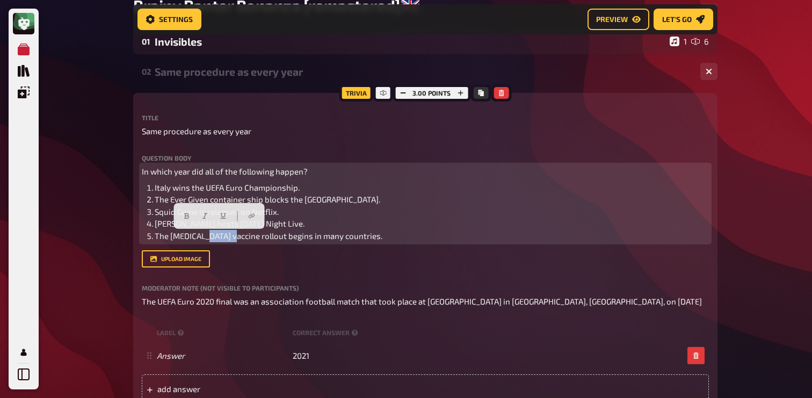
click at [206, 240] on span "The [MEDICAL_DATA] vaccine rollout begins in many countries." at bounding box center [269, 236] width 228 height 10
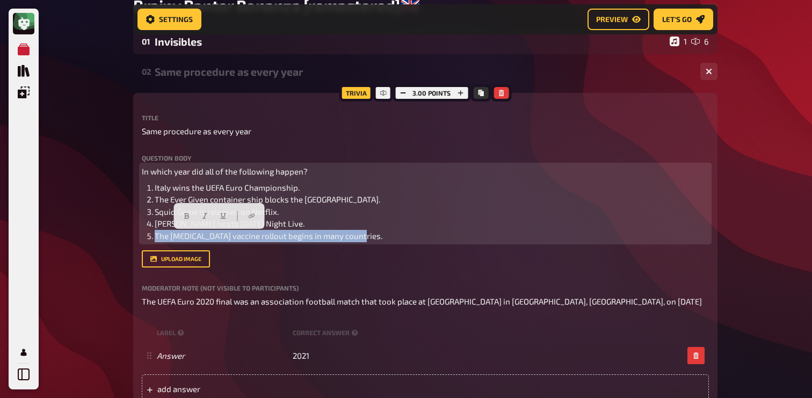
click at [206, 240] on span "The [MEDICAL_DATA] vaccine rollout begins in many countries." at bounding box center [269, 236] width 228 height 10
copy span "The [MEDICAL_DATA] vaccine rollout begins in many countries."
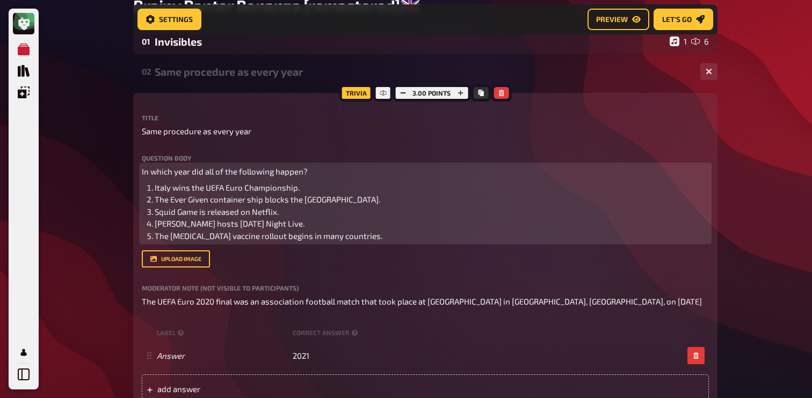
click at [154, 242] on ol "Italy wins the UEFA Euro Championship. The Ever Given container ship blocks the…" at bounding box center [425, 212] width 567 height 61
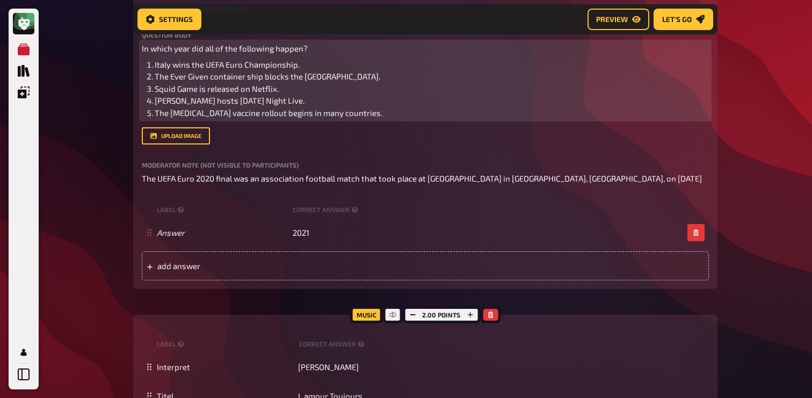
scroll to position [203, 0]
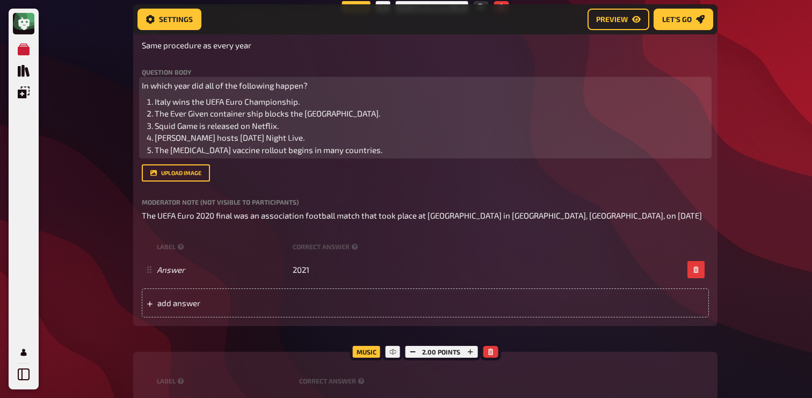
click at [218, 152] on span "The [MEDICAL_DATA] vaccine rollout begins in many countries." at bounding box center [269, 150] width 228 height 10
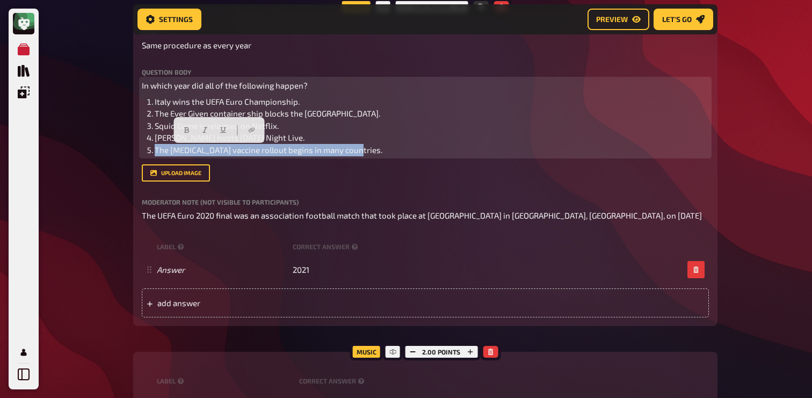
click at [218, 152] on span "The [MEDICAL_DATA] vaccine rollout begins in many countries." at bounding box center [269, 150] width 228 height 10
copy span "The [MEDICAL_DATA] vaccine rollout begins in many countries."
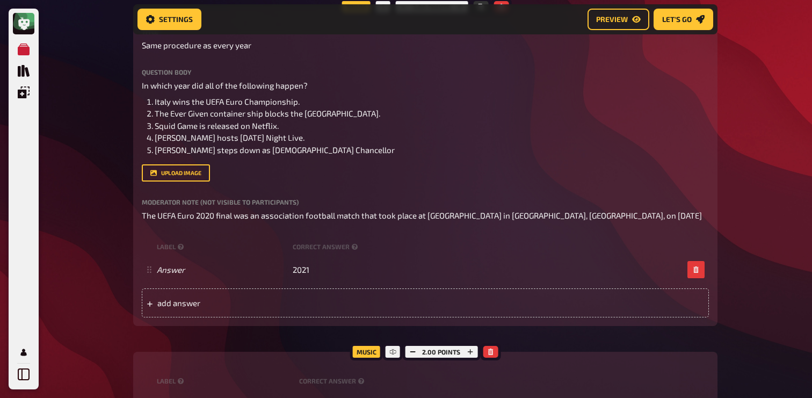
click at [96, 170] on div "My Quizzes Quiz Library Overlays Profile Home My Quizzes Brainy Banter Bonanza …" at bounding box center [406, 401] width 812 height 1208
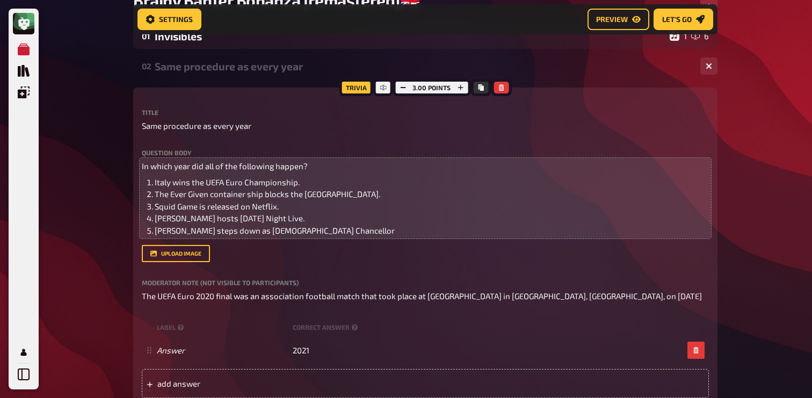
scroll to position [99, 0]
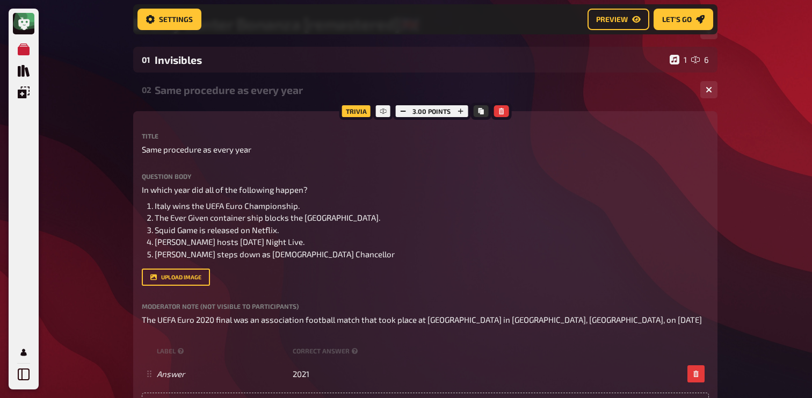
click at [250, 91] on div "Same procedure as every year" at bounding box center [423, 90] width 537 height 12
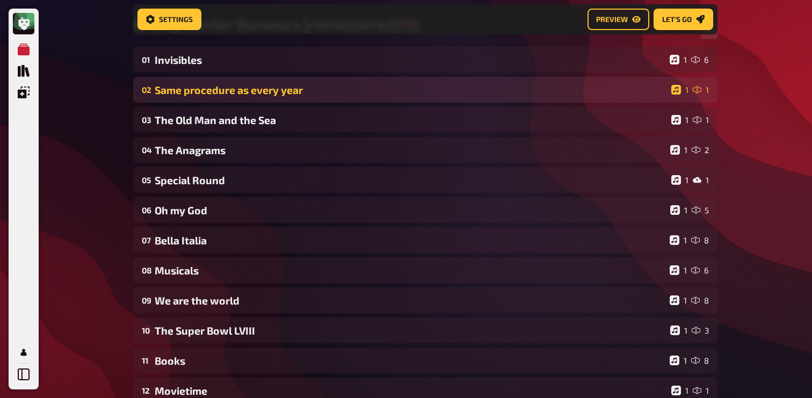
click at [243, 98] on div "02 Same procedure as every year 1 1" at bounding box center [425, 90] width 585 height 26
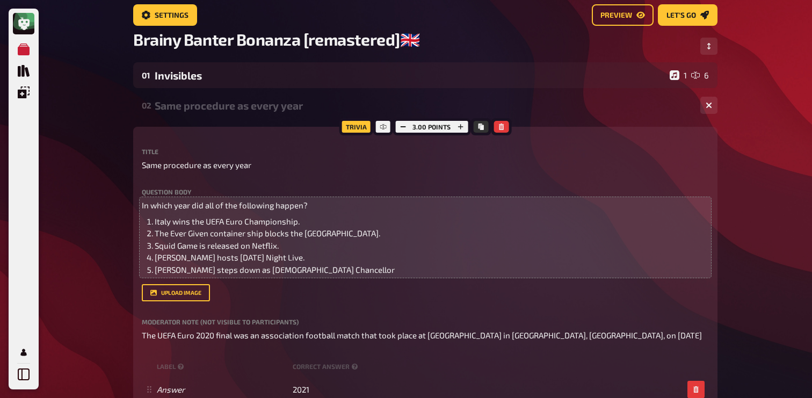
scroll to position [0, 0]
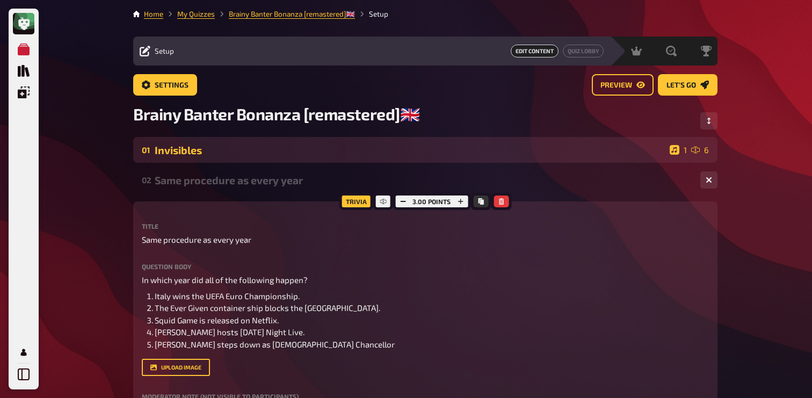
click at [272, 148] on div "Invisibles" at bounding box center [410, 150] width 511 height 12
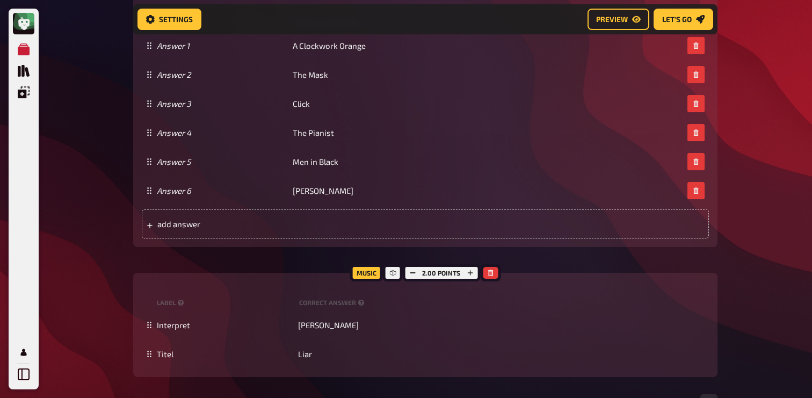
scroll to position [663, 0]
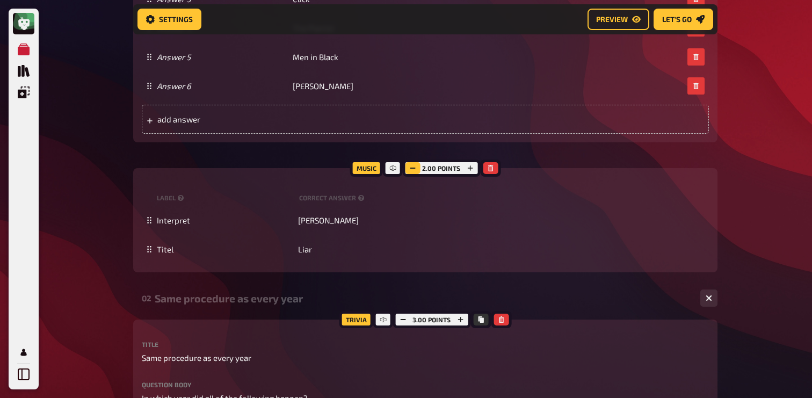
click at [410, 168] on icon "button" at bounding box center [412, 168] width 6 height 6
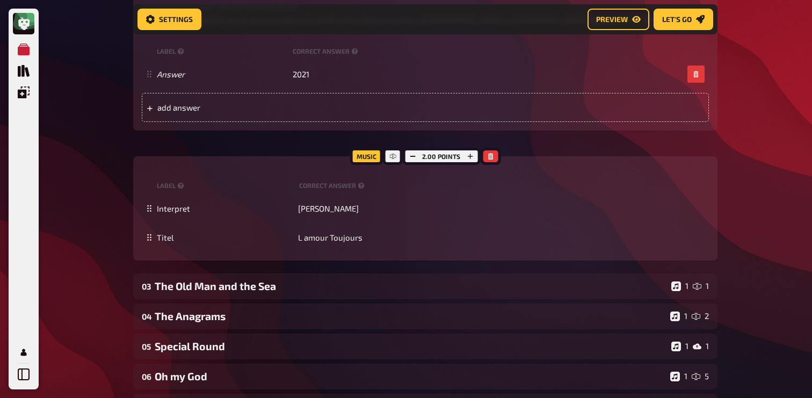
scroll to position [1186, 0]
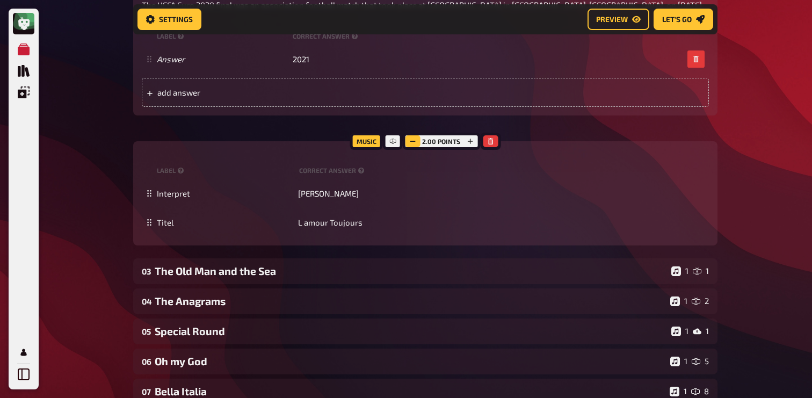
click at [414, 145] on button "button" at bounding box center [412, 141] width 15 height 12
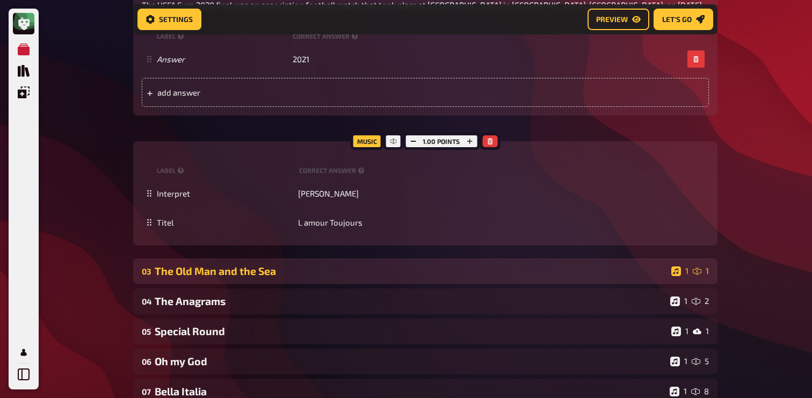
click at [323, 271] on div "The Old Man and the Sea" at bounding box center [411, 271] width 513 height 12
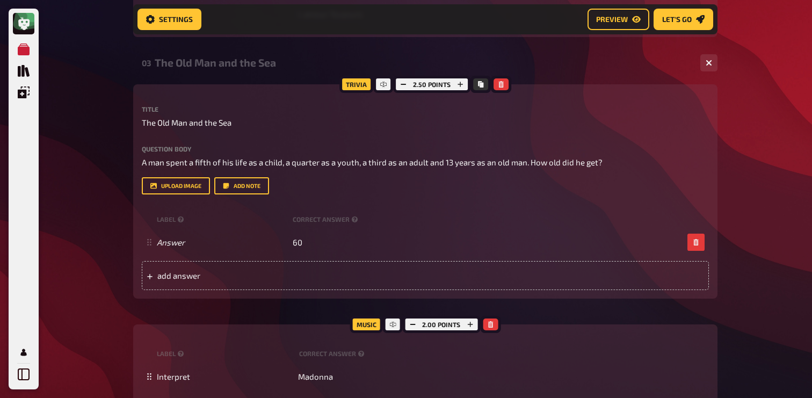
scroll to position [1390, 0]
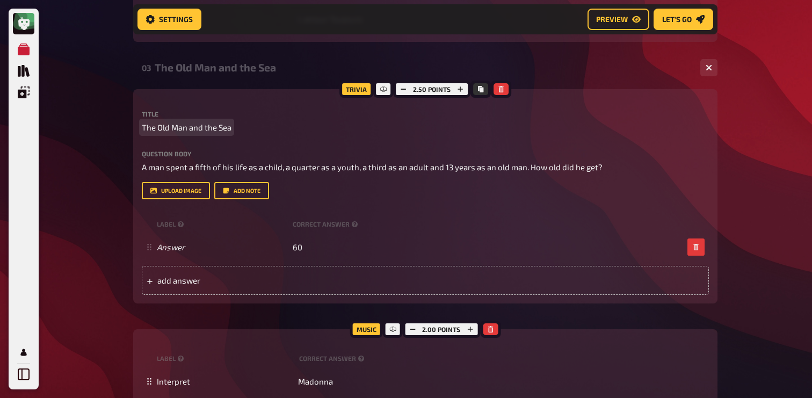
click at [201, 126] on span "The Old Man and the Sea" at bounding box center [187, 127] width 90 height 12
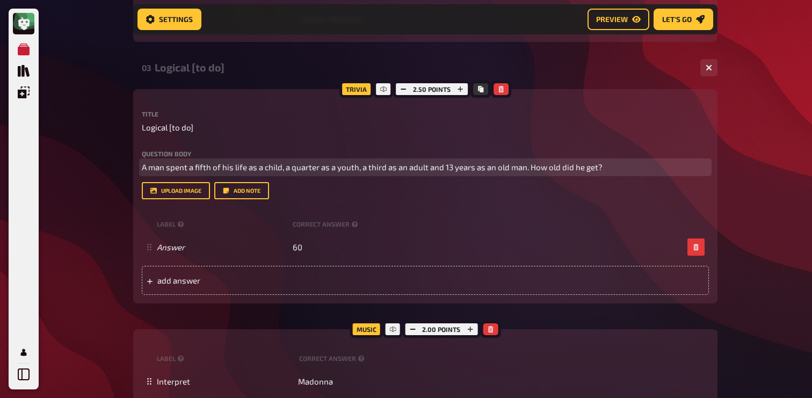
click at [287, 168] on span "A man spent a fifth of his life as a child, a quarter as a youth, a third as an…" at bounding box center [372, 167] width 461 height 10
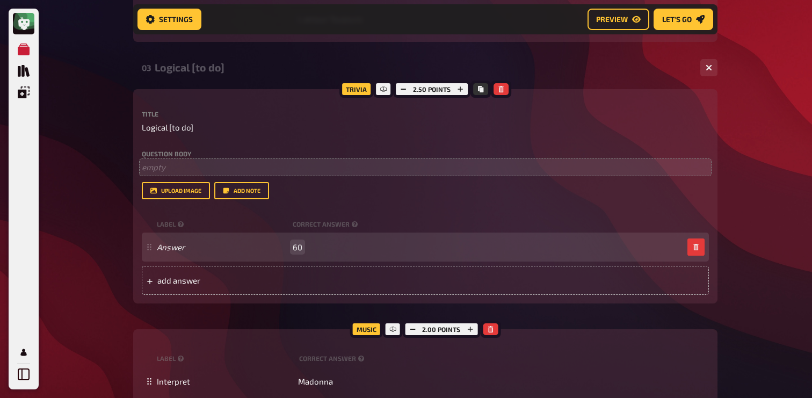
click at [296, 250] on span "60" at bounding box center [298, 247] width 10 height 10
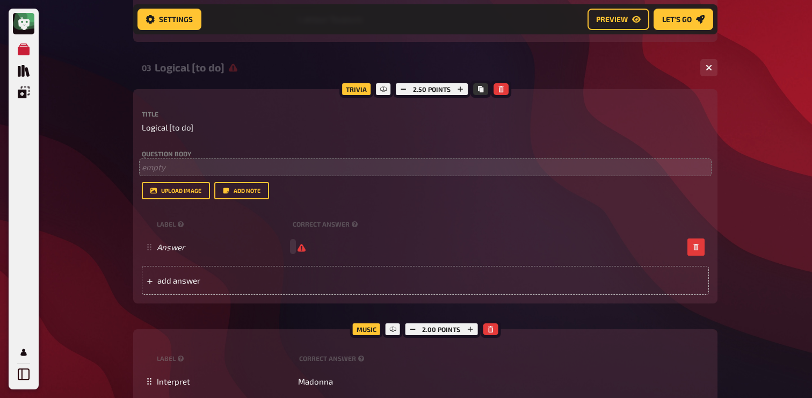
click at [232, 68] on icon at bounding box center [233, 67] width 9 height 9
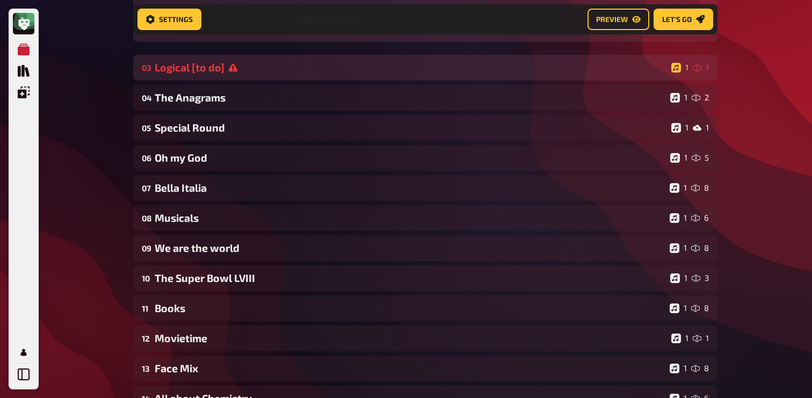
click at [232, 68] on icon at bounding box center [233, 67] width 9 height 9
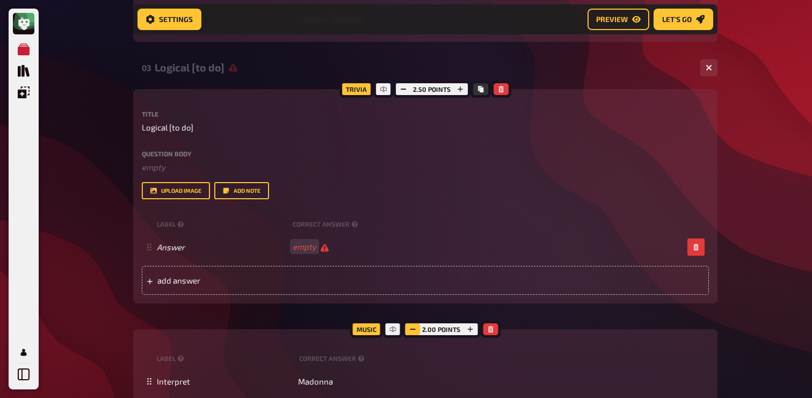
click at [416, 332] on icon "button" at bounding box center [412, 329] width 6 height 6
click at [256, 74] on div "Logical [to do]" at bounding box center [423, 67] width 537 height 12
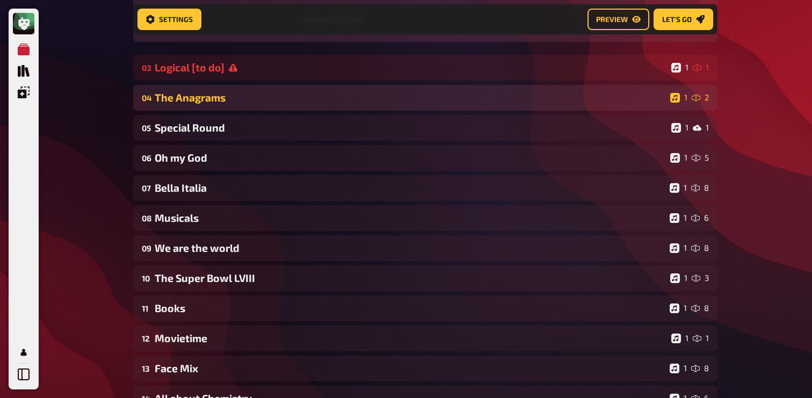
click at [238, 101] on div "The Anagrams" at bounding box center [410, 97] width 511 height 12
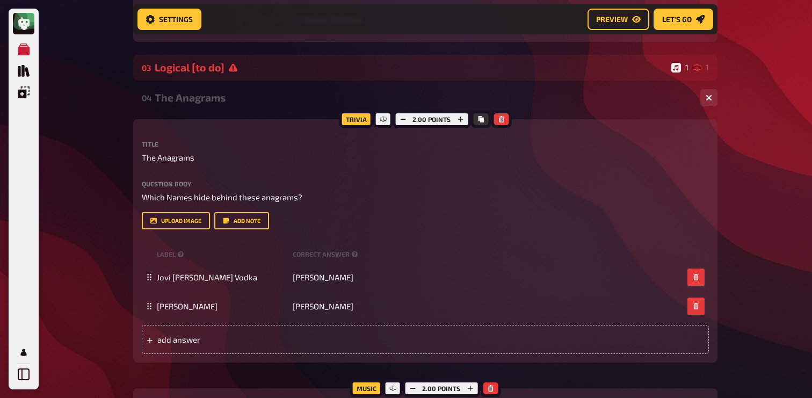
scroll to position [1405, 0]
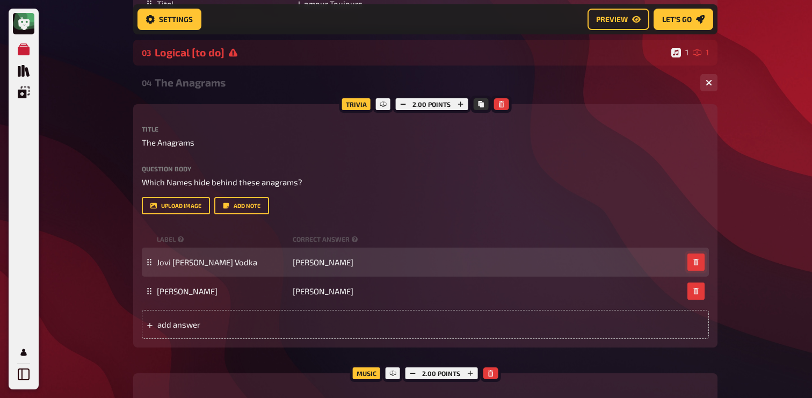
click at [697, 264] on icon "button" at bounding box center [696, 262] width 5 height 6
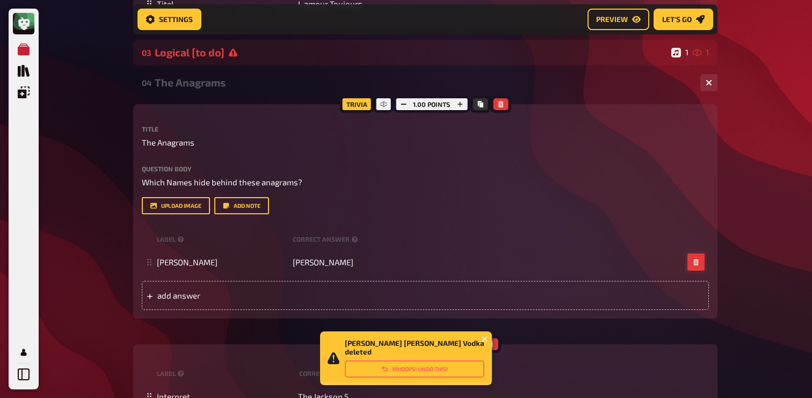
click at [697, 264] on icon "button" at bounding box center [696, 262] width 5 height 6
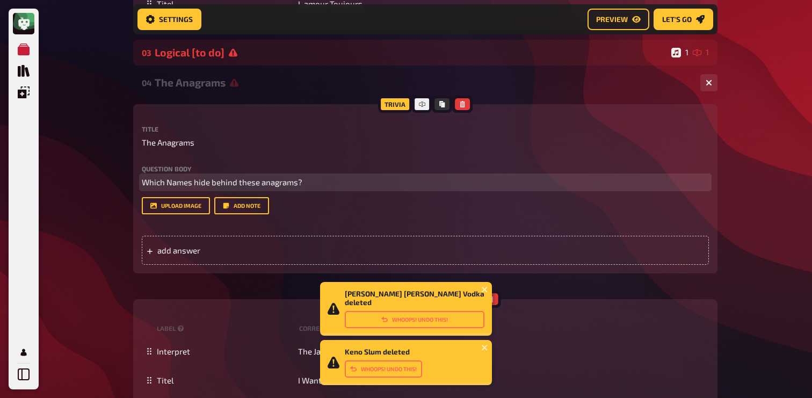
click at [174, 181] on span "Which Names hide behind these anagrams?" at bounding box center [222, 182] width 161 height 10
click at [173, 184] on span "Which philosophers hide behind these anagrams?" at bounding box center [234, 182] width 184 height 10
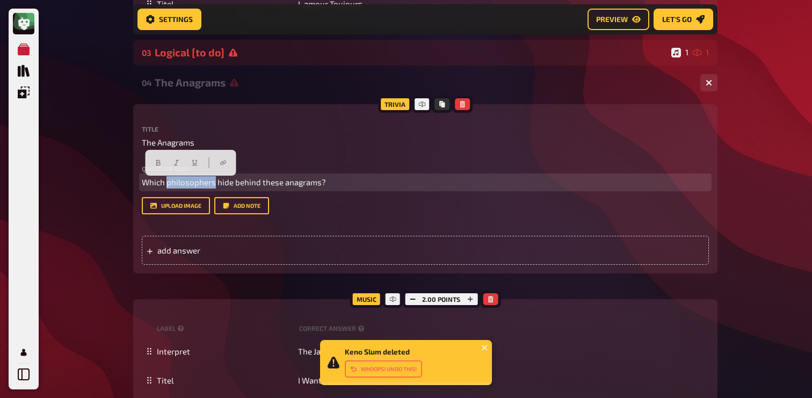
copy span "philosophers"
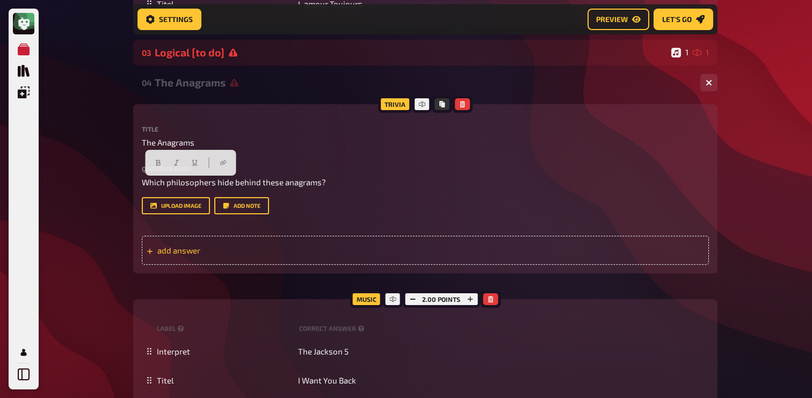
click at [258, 255] on span "add answer" at bounding box center [240, 251] width 167 height 10
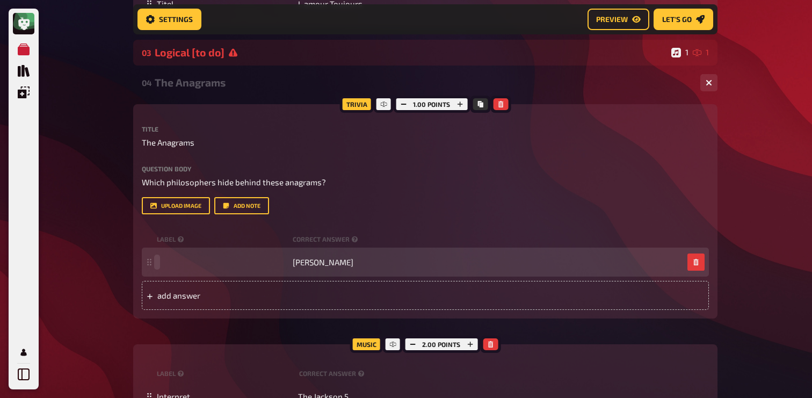
paste span
click at [301, 261] on span "[PERSON_NAME]" at bounding box center [323, 262] width 61 height 10
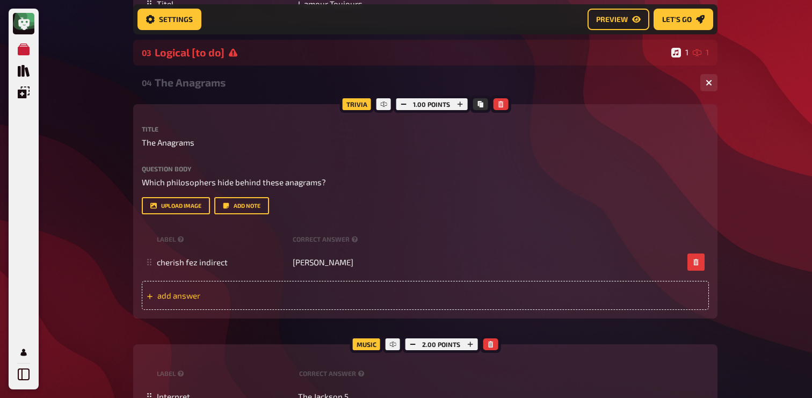
click at [261, 296] on span "add answer" at bounding box center [240, 296] width 167 height 10
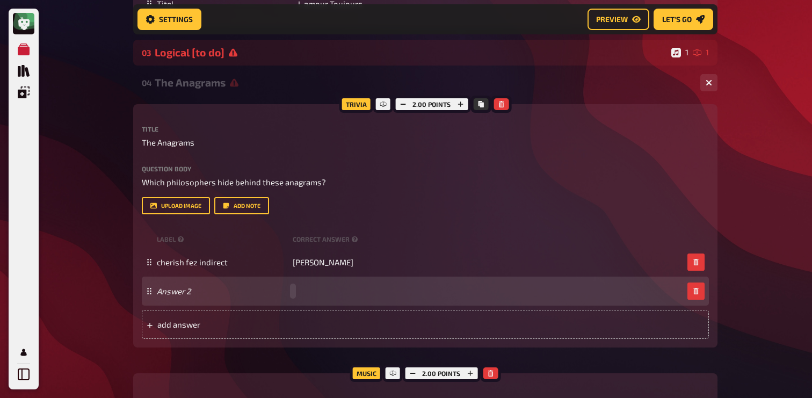
paste span
click at [166, 300] on div "Answer 2 [PERSON_NAME]" at bounding box center [425, 291] width 567 height 29
paste span
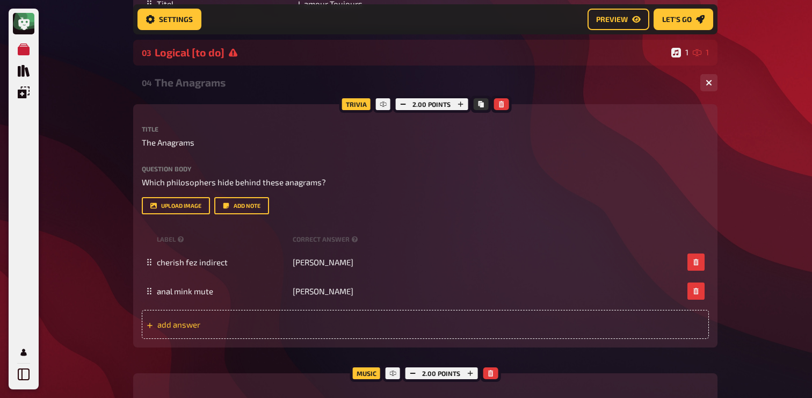
click at [185, 338] on div "add answer" at bounding box center [425, 324] width 567 height 29
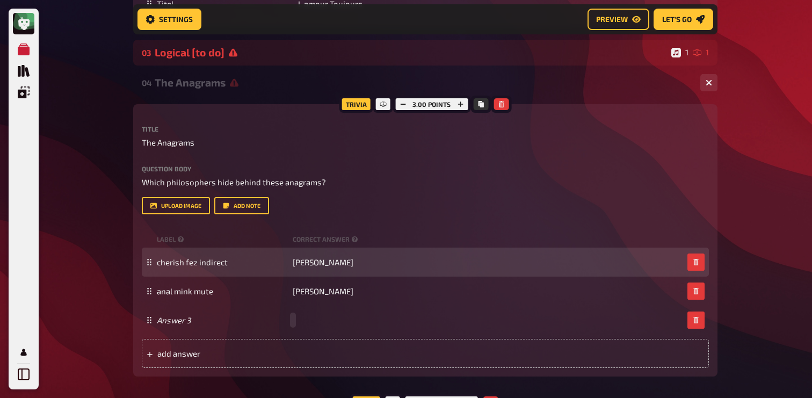
paste span
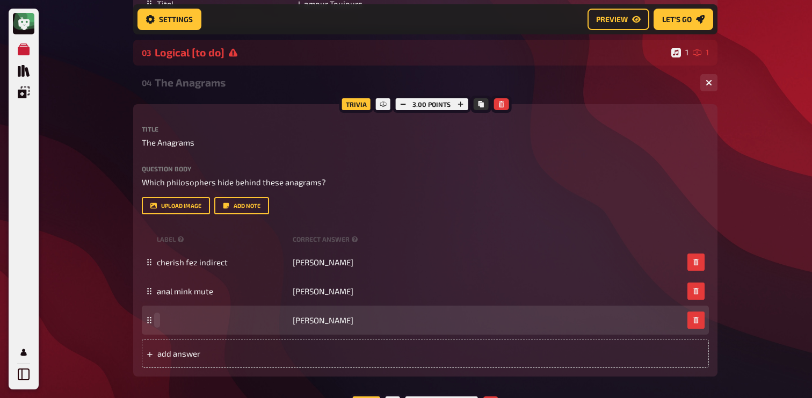
paste span
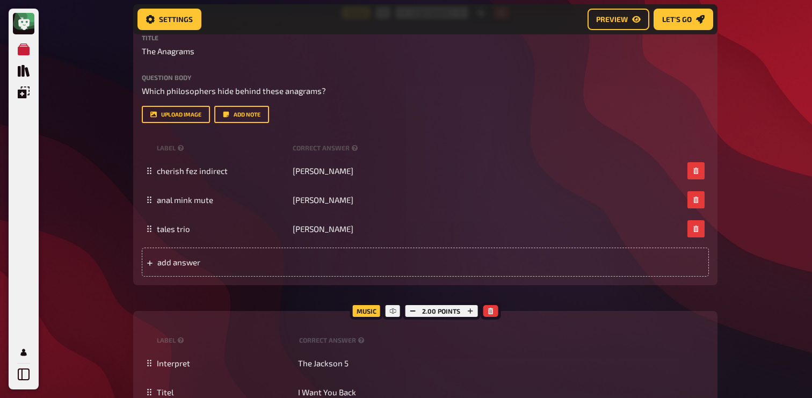
scroll to position [1498, 0]
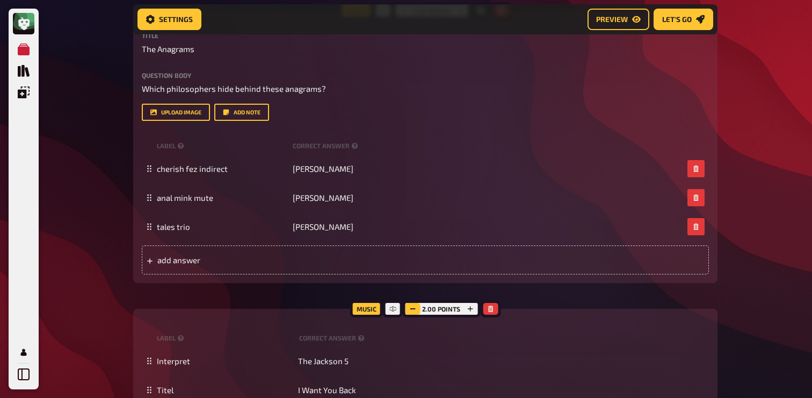
click at [416, 308] on icon "button" at bounding box center [412, 309] width 6 height 6
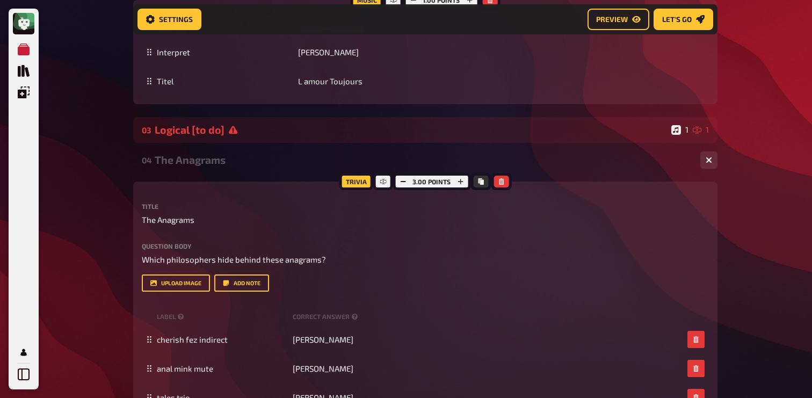
scroll to position [1220, 0]
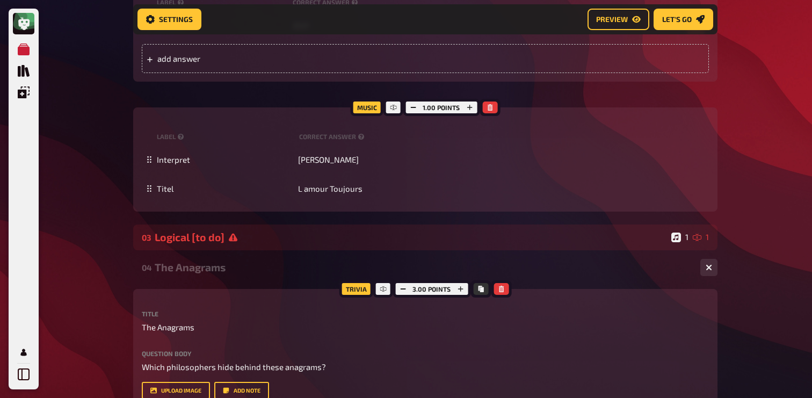
click at [196, 262] on div "04 The Anagrams 1 3" at bounding box center [425, 268] width 585 height 26
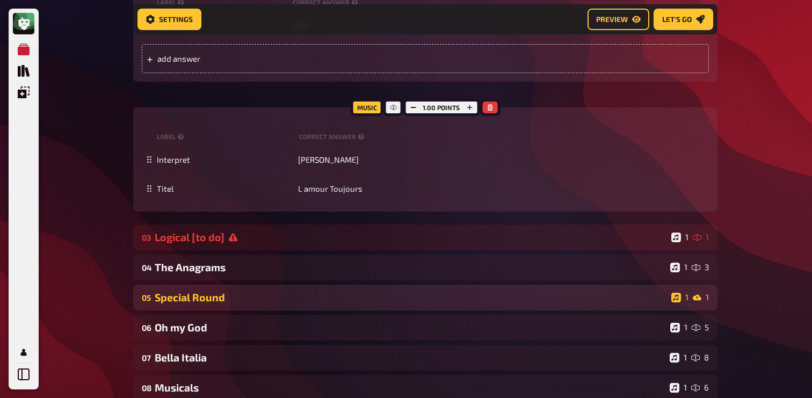
click at [203, 295] on div "Special Round" at bounding box center [411, 297] width 513 height 12
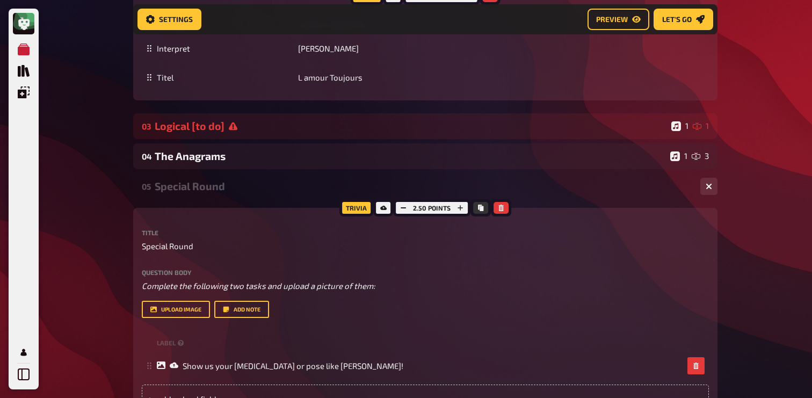
scroll to position [1389, 0]
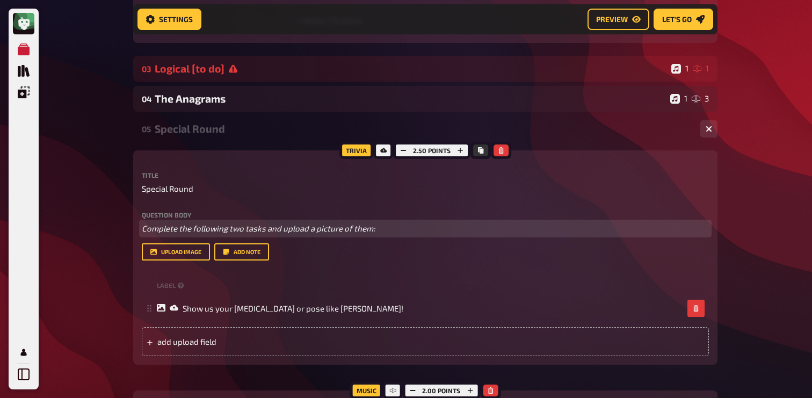
click at [273, 230] on span "Complete the following two tasks and upload a picture of them:" at bounding box center [259, 229] width 234 height 10
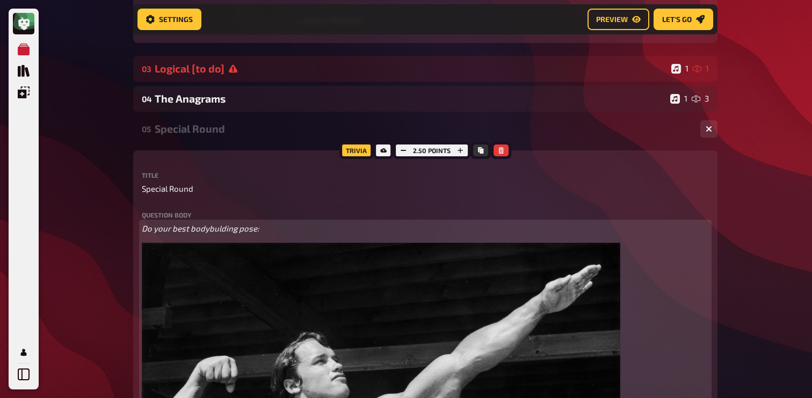
click at [158, 254] on div "Do your best bodybulding pose: ﻿" at bounding box center [425, 393] width 567 height 342
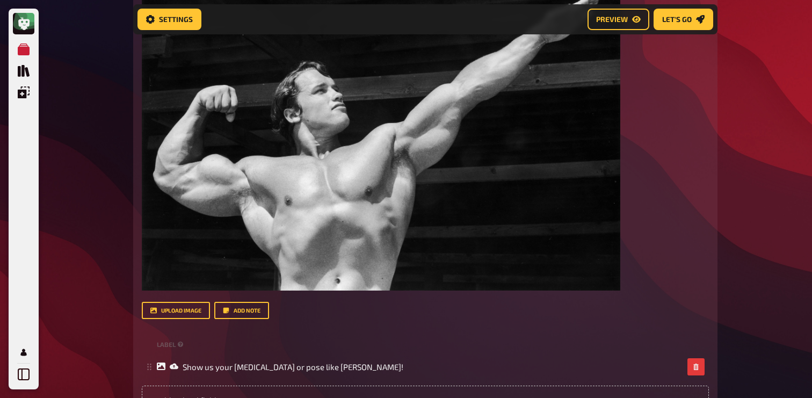
scroll to position [1667, 0]
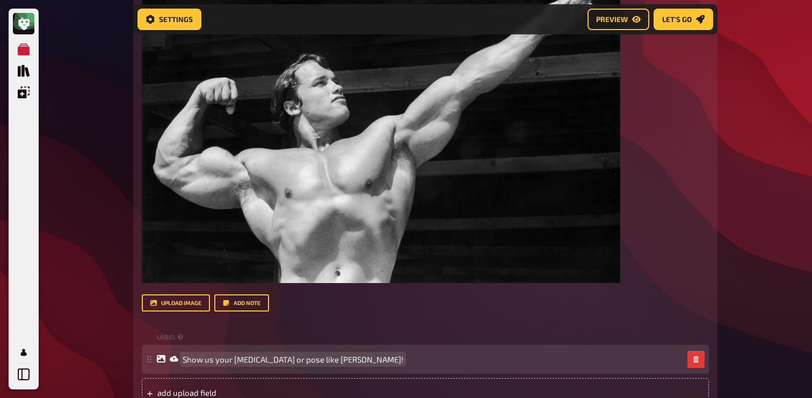
click at [273, 365] on div "Show us your [MEDICAL_DATA] or pose like [PERSON_NAME]!" at bounding box center [425, 359] width 567 height 29
click at [273, 364] on span "Show us your [MEDICAL_DATA] or pose like [PERSON_NAME]!" at bounding box center [293, 360] width 221 height 10
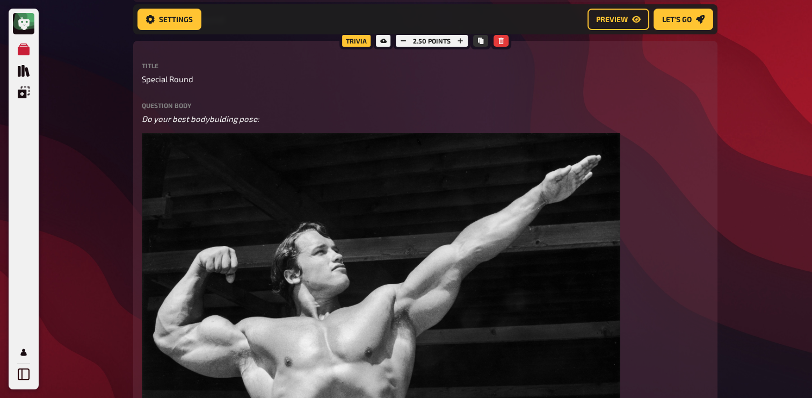
scroll to position [1439, 0]
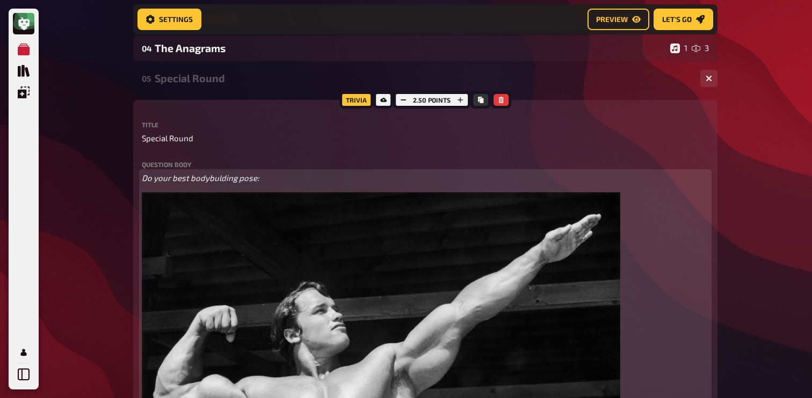
click at [268, 181] on p "Do your best bodybulding pose:" at bounding box center [425, 178] width 567 height 12
click at [212, 179] on span "Do your best bodybulding pose snap a photo and upload it here:" at bounding box center [260, 178] width 236 height 10
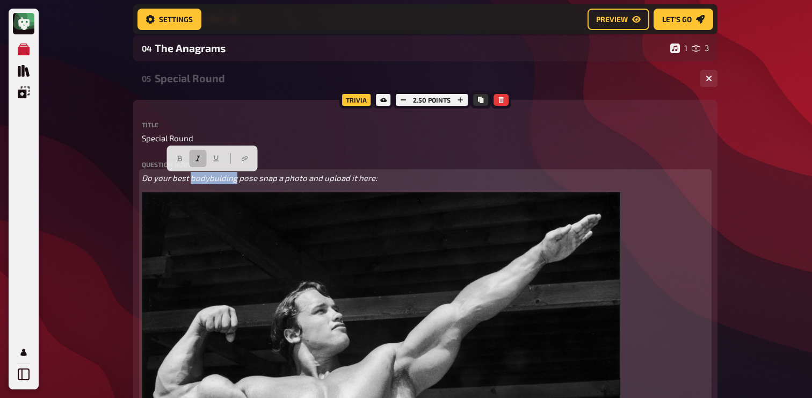
click at [212, 179] on span "Do your best bodybulding pose snap a photo and upload it here:" at bounding box center [260, 178] width 236 height 10
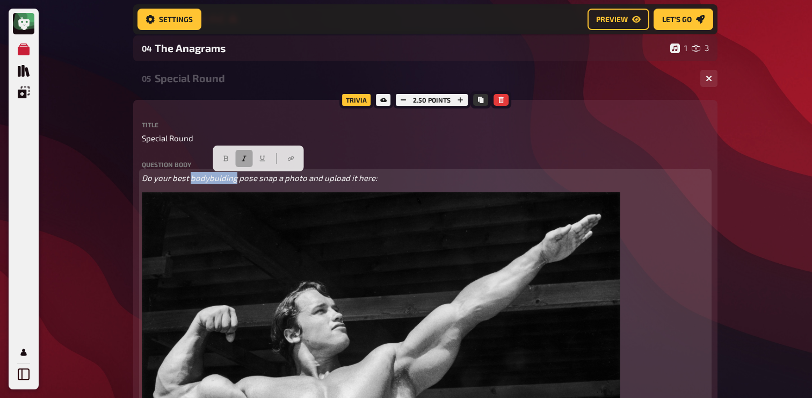
click at [247, 157] on icon "button" at bounding box center [244, 158] width 6 height 6
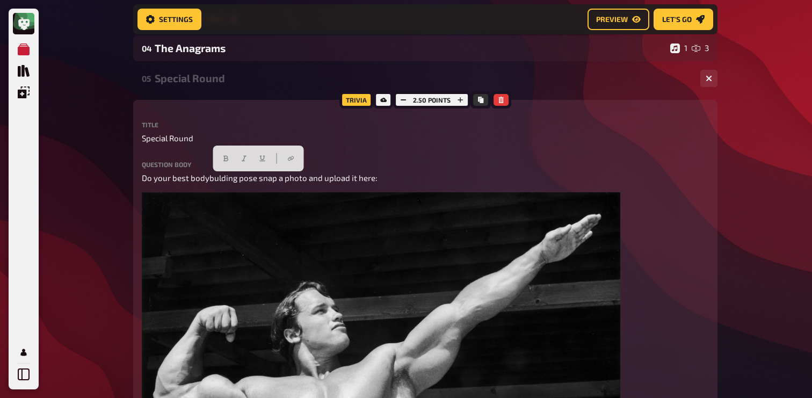
click at [206, 81] on div "Special Round" at bounding box center [423, 78] width 537 height 12
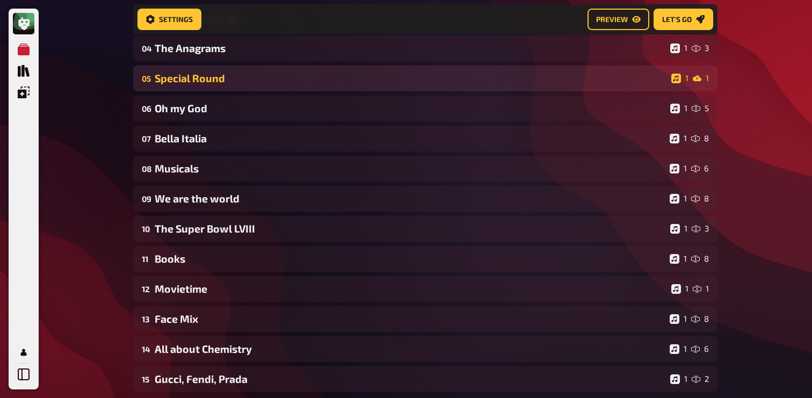
click at [204, 75] on div "Special Round" at bounding box center [411, 78] width 513 height 12
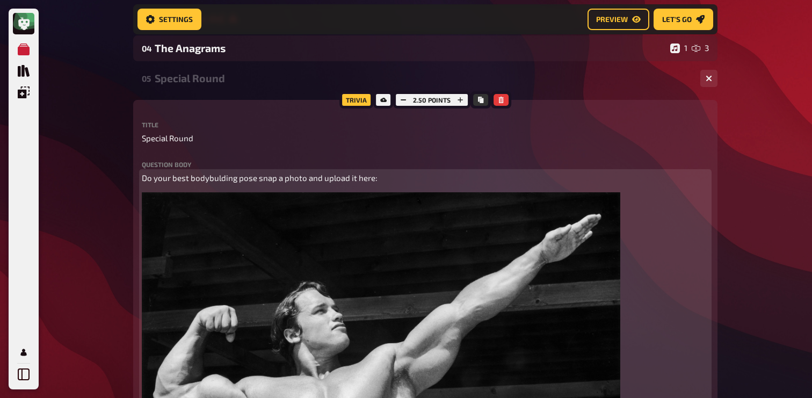
click at [212, 177] on span "Do your best bodybulding pose snap a photo and upload it here:" at bounding box center [260, 178] width 236 height 10
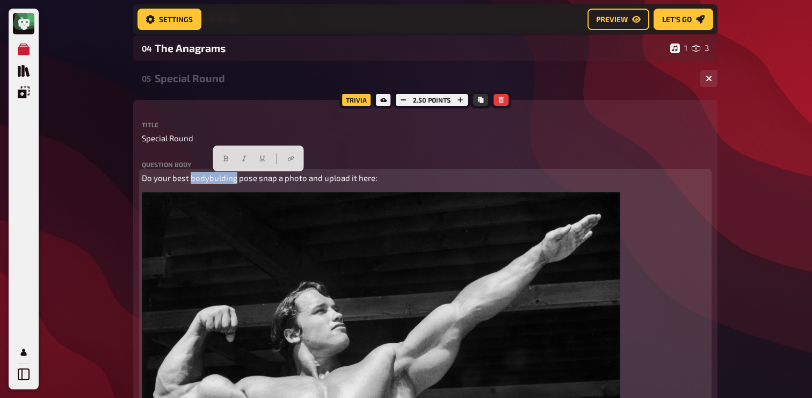
click at [212, 177] on span "Do your best bodybulding pose snap a photo and upload it here:" at bounding box center [260, 178] width 236 height 10
click at [224, 162] on button "button" at bounding box center [226, 158] width 17 height 17
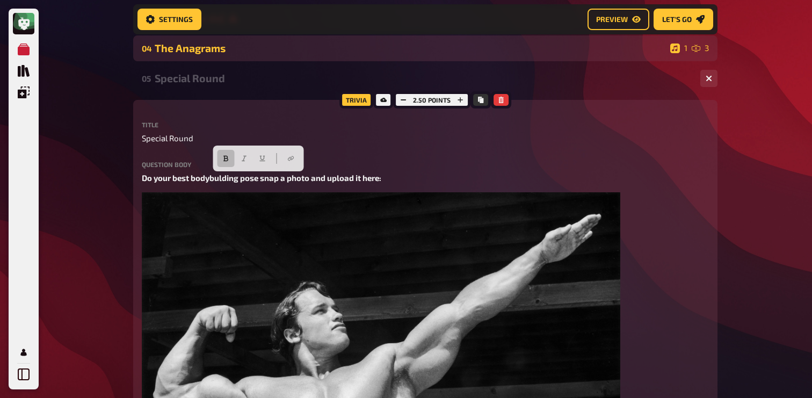
click at [219, 61] on div "04 The Anagrams 1 3" at bounding box center [425, 48] width 585 height 26
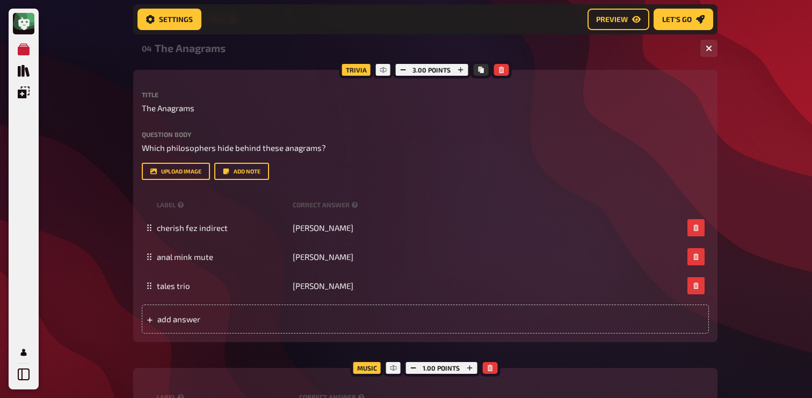
click at [216, 52] on div "The Anagrams" at bounding box center [423, 48] width 537 height 12
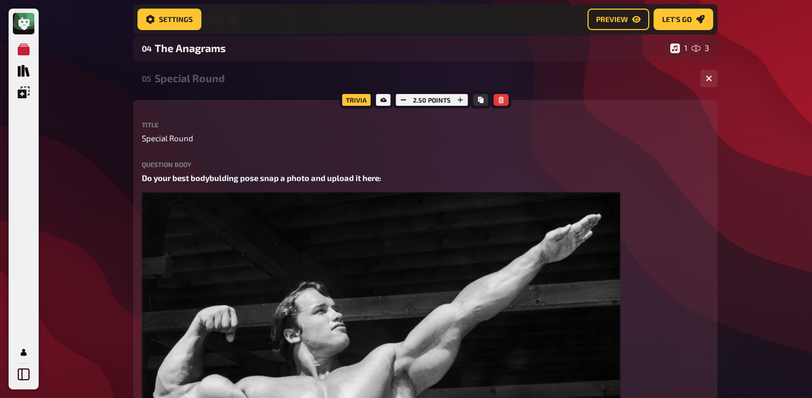
click at [214, 72] on div "05 Special Round 1 1" at bounding box center [425, 79] width 585 height 26
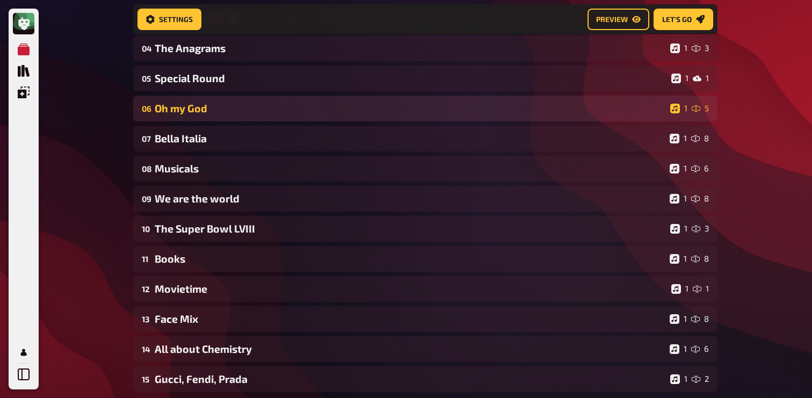
click at [195, 109] on div "Oh my God" at bounding box center [410, 108] width 511 height 12
